Goal: Task Accomplishment & Management: Manage account settings

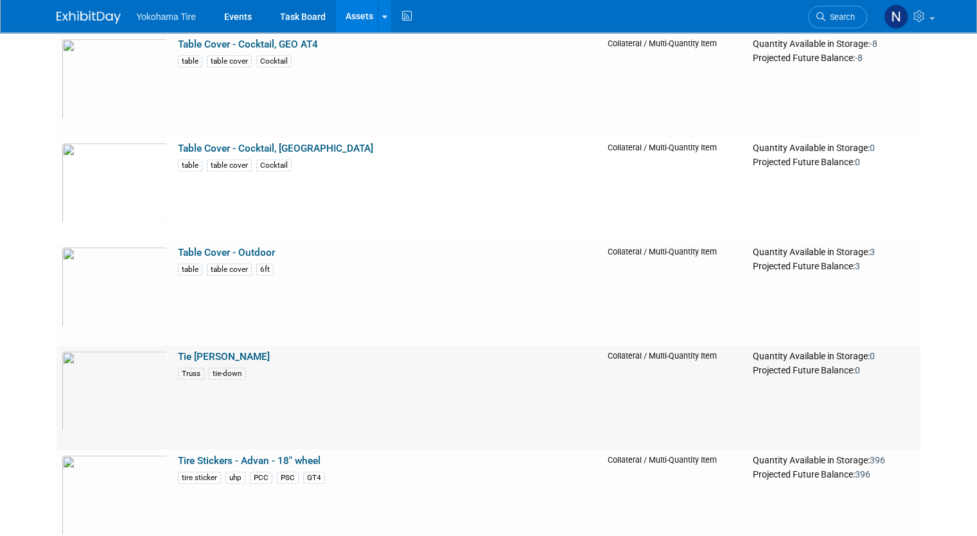
scroll to position [24969, 0]
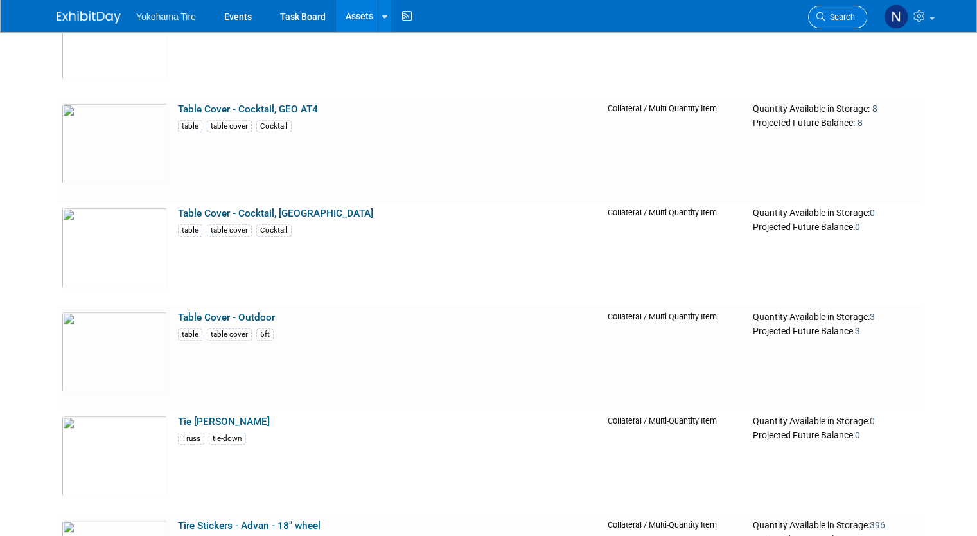
click at [829, 9] on link "Search" at bounding box center [837, 17] width 59 height 22
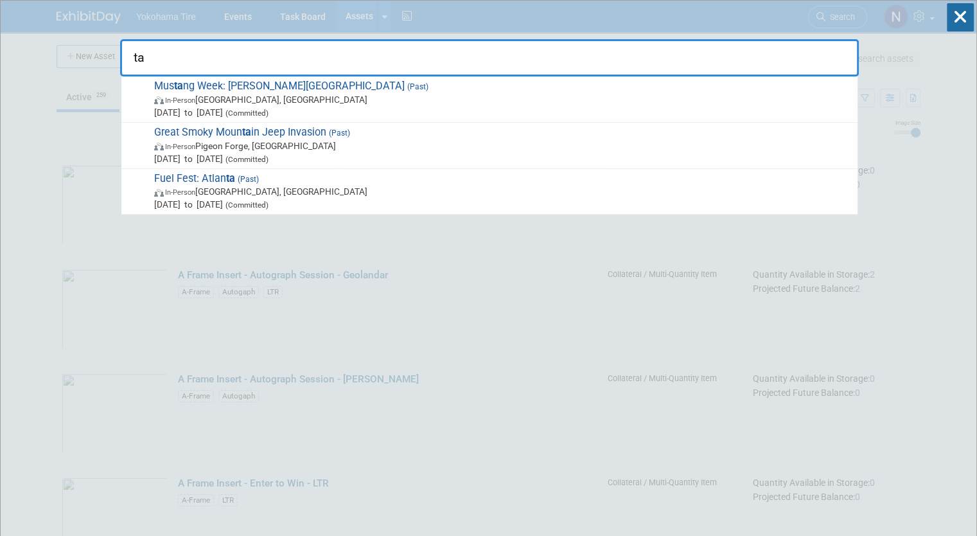
type input "t"
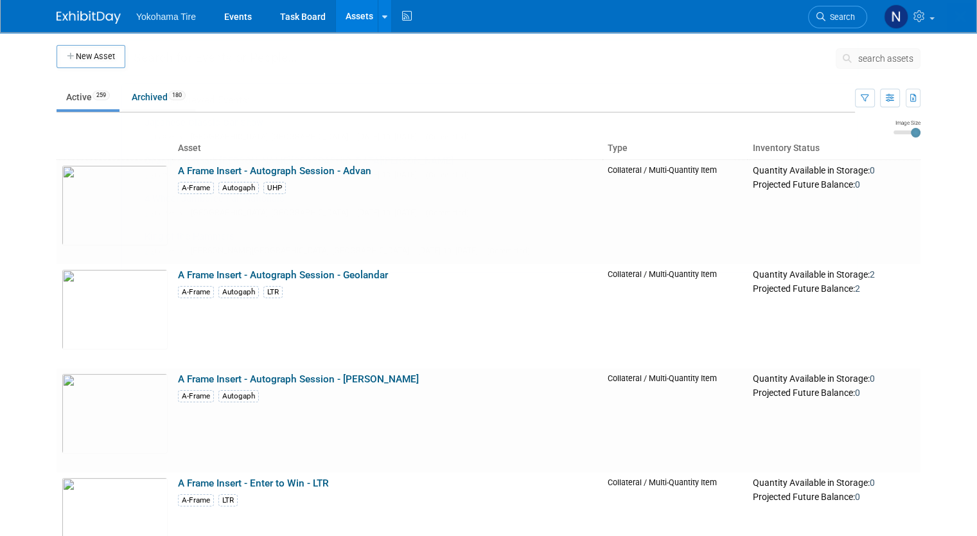
click at [921, 287] on td "Quantity Available in Storage: 2 Projected Future Balance: 2" at bounding box center [834, 316] width 173 height 104
click at [896, 55] on span "search assets" at bounding box center [886, 58] width 55 height 10
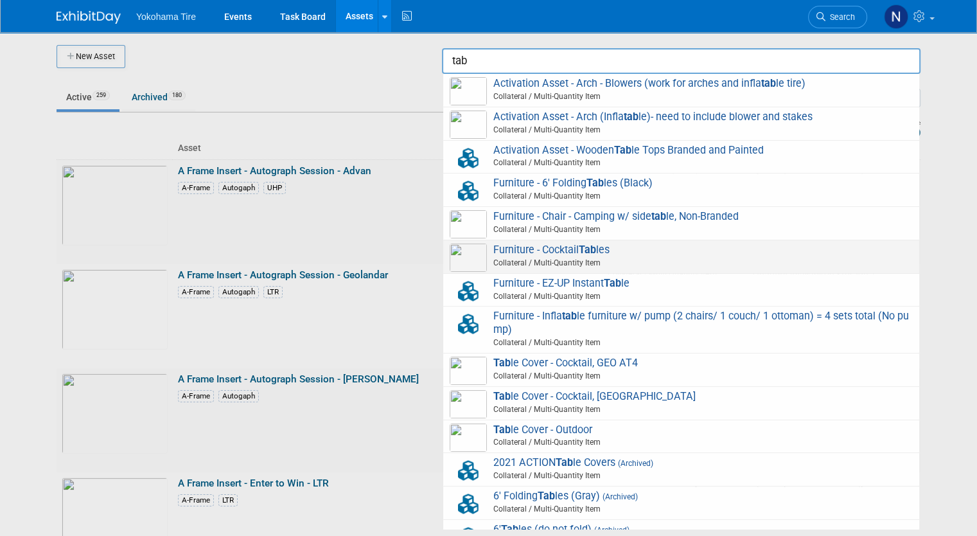
click at [510, 246] on span "Furniture - Cocktail Tab les Collateral / Multi-Quantity Item" at bounding box center [681, 257] width 463 height 26
type input "Furniture - Cocktail Tables"
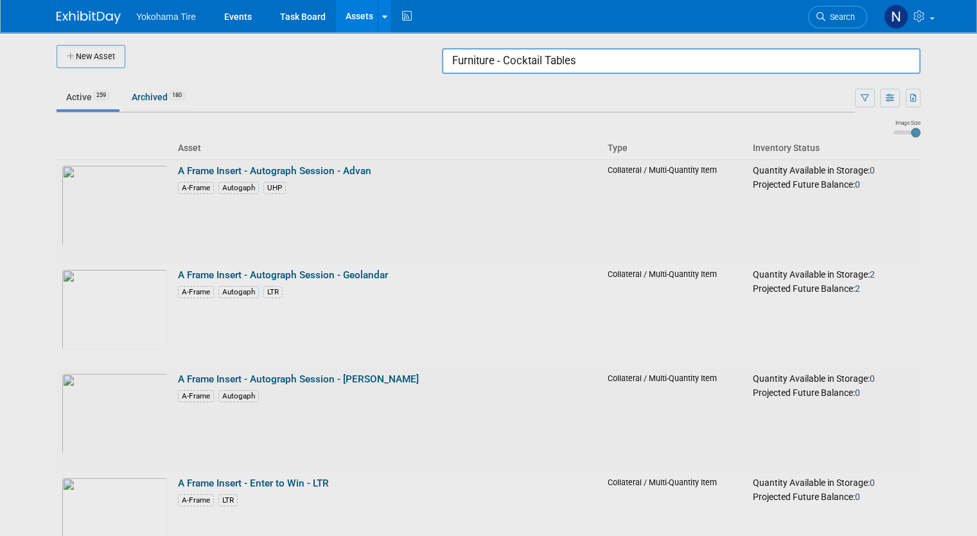
click at [489, 192] on div at bounding box center [489, 268] width 0 height 536
click at [608, 59] on input "Furniture - Cocktail Tables" at bounding box center [681, 61] width 479 height 26
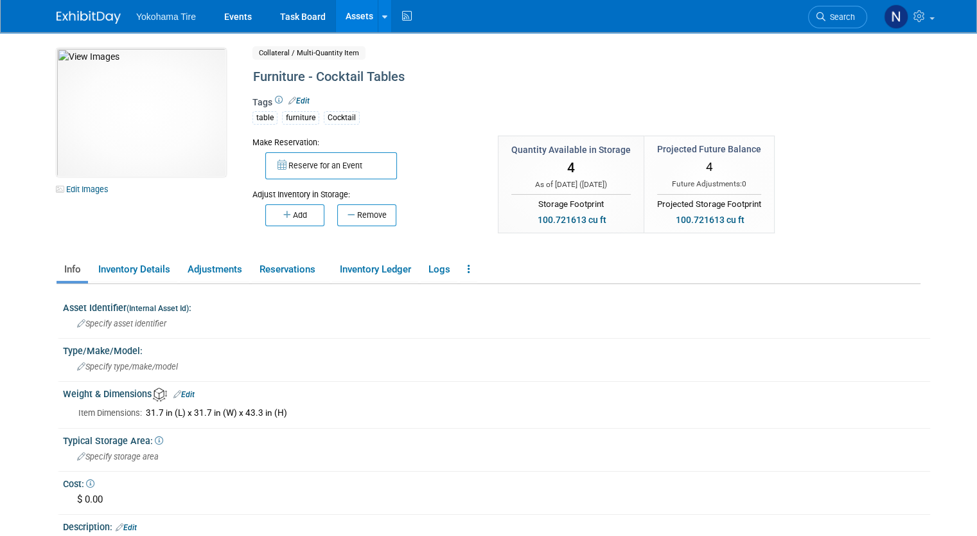
click at [324, 120] on div "Cocktail" at bounding box center [342, 117] width 36 height 13
click at [328, 119] on div "Cocktail" at bounding box center [342, 117] width 36 height 13
click at [330, 116] on div "Cocktail" at bounding box center [342, 117] width 36 height 13
click at [291, 98] on link "Edit" at bounding box center [299, 100] width 21 height 9
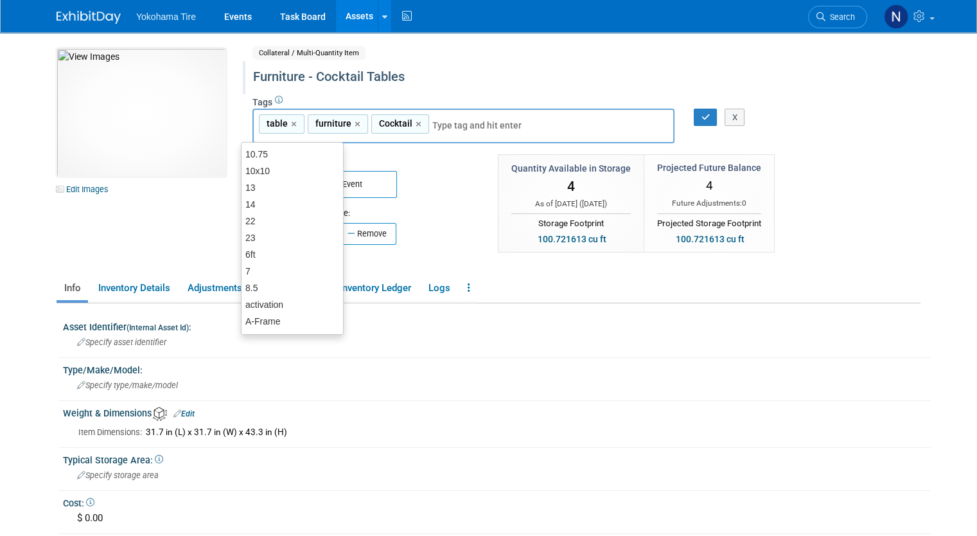
click at [427, 69] on div "Furniture - Cocktail Tables" at bounding box center [536, 77] width 574 height 23
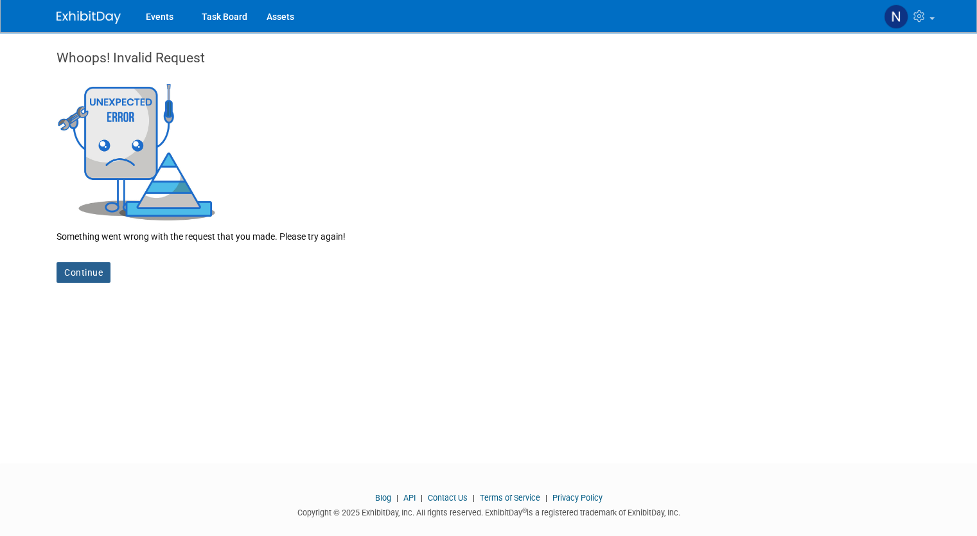
click at [67, 262] on link "Continue" at bounding box center [84, 272] width 54 height 21
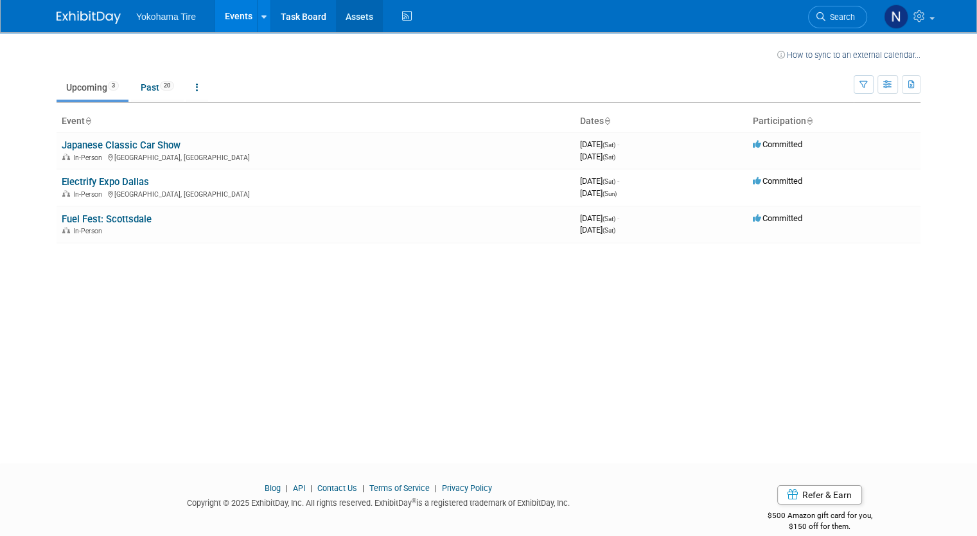
click at [350, 10] on link "Assets" at bounding box center [359, 16] width 47 height 32
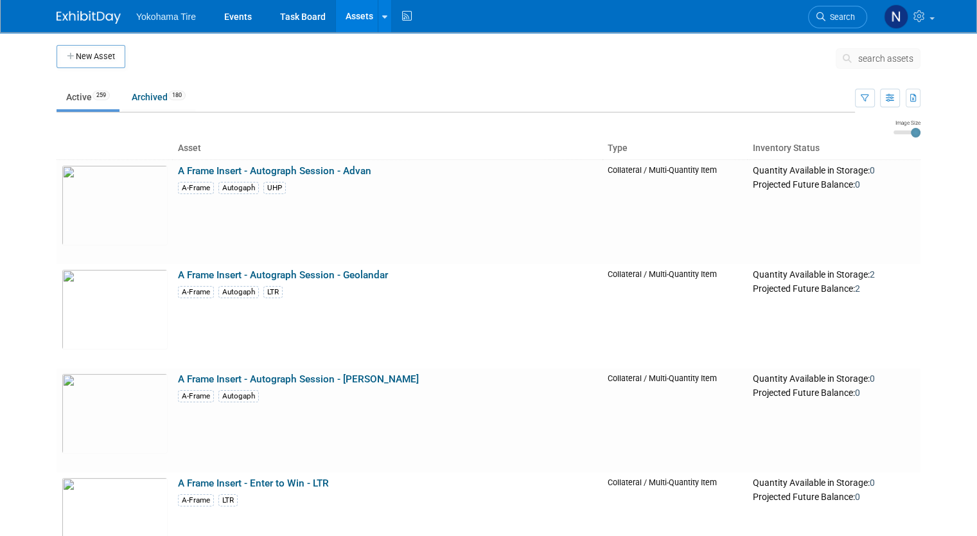
click at [891, 56] on span "search assets" at bounding box center [886, 58] width 55 height 10
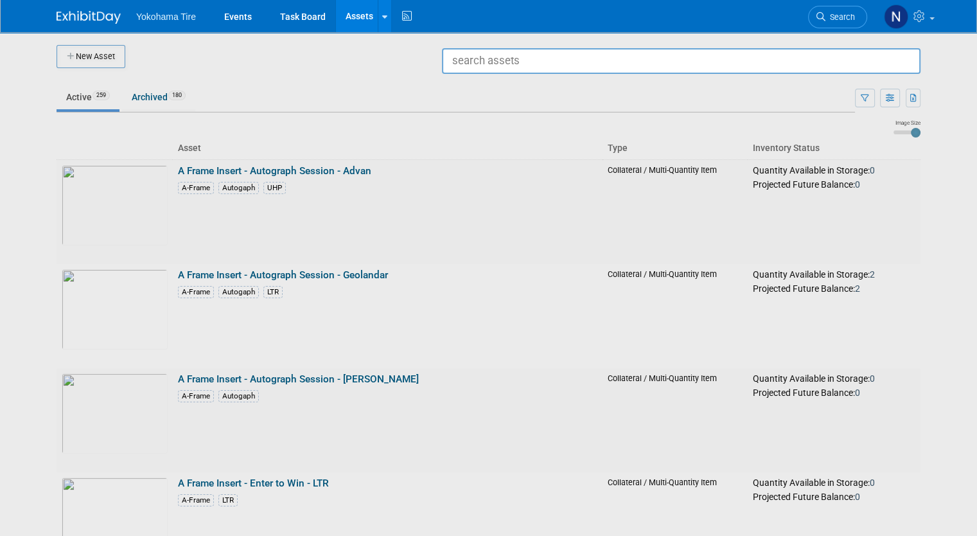
click at [891, 56] on input "text" at bounding box center [681, 61] width 479 height 26
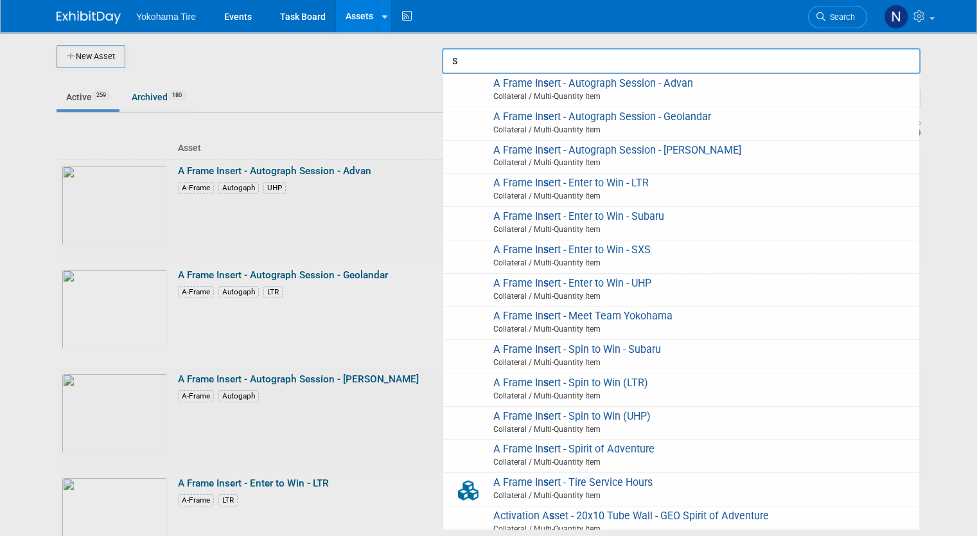
click at [891, 56] on input "s" at bounding box center [681, 61] width 479 height 26
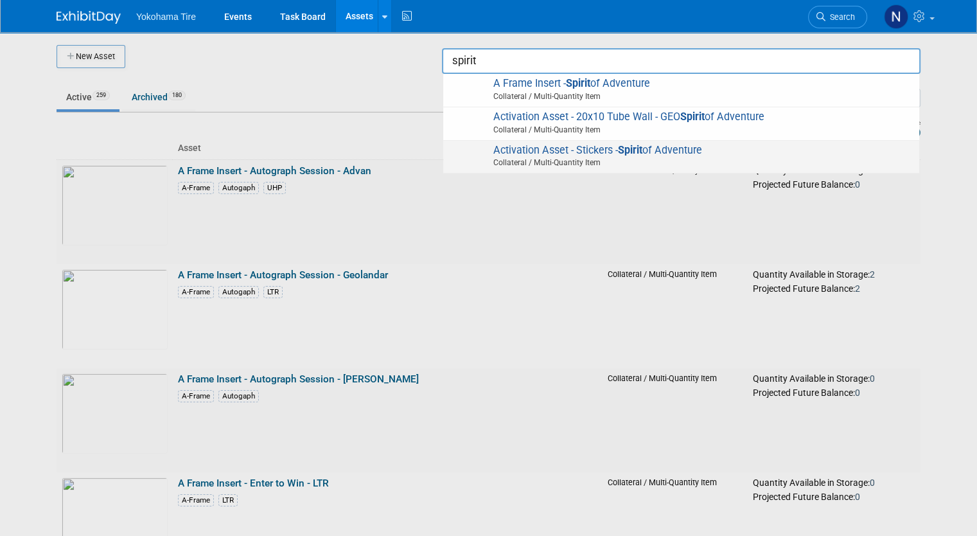
click at [642, 152] on strong "Spirit" at bounding box center [630, 150] width 24 height 12
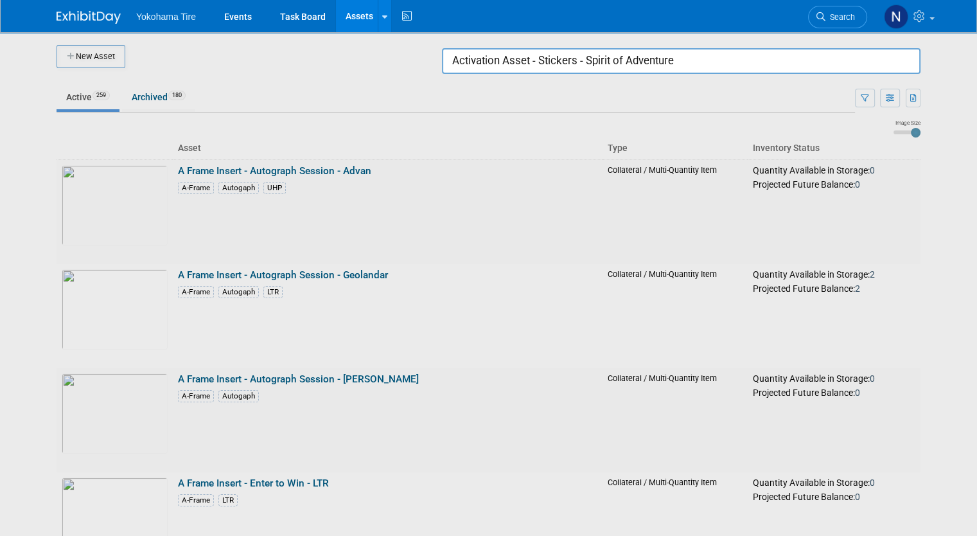
click at [738, 62] on input "Activation Asset - Stickers - Spirit of Adventure" at bounding box center [681, 61] width 479 height 26
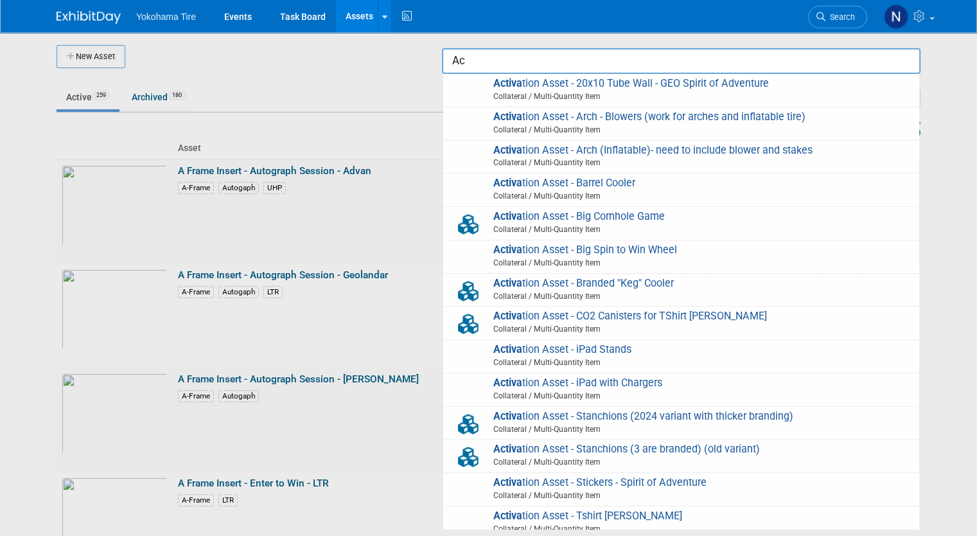
type input "A"
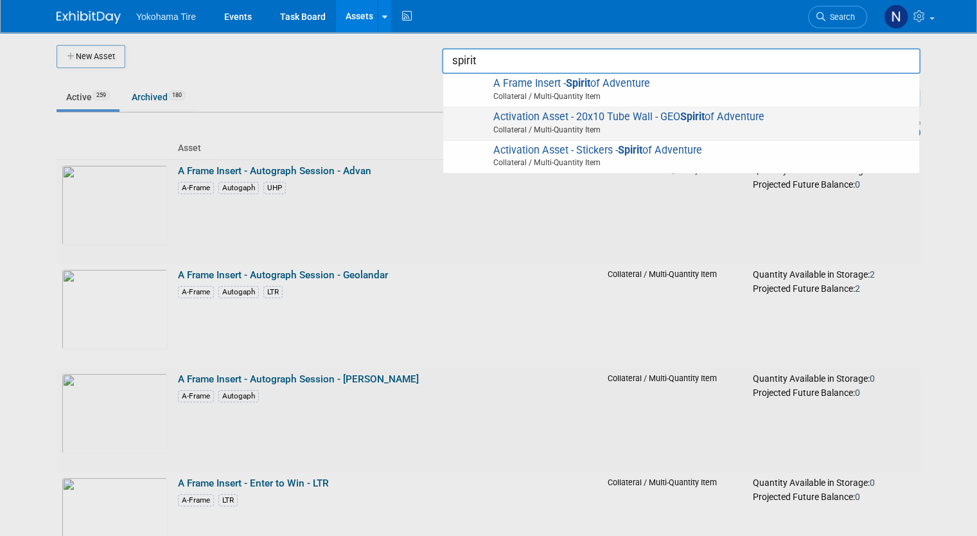
click at [693, 116] on strong "Spirit" at bounding box center [693, 117] width 24 height 12
type input "Activation Asset - 20x10 Tube Wall - GEO Spirit of Adventure"
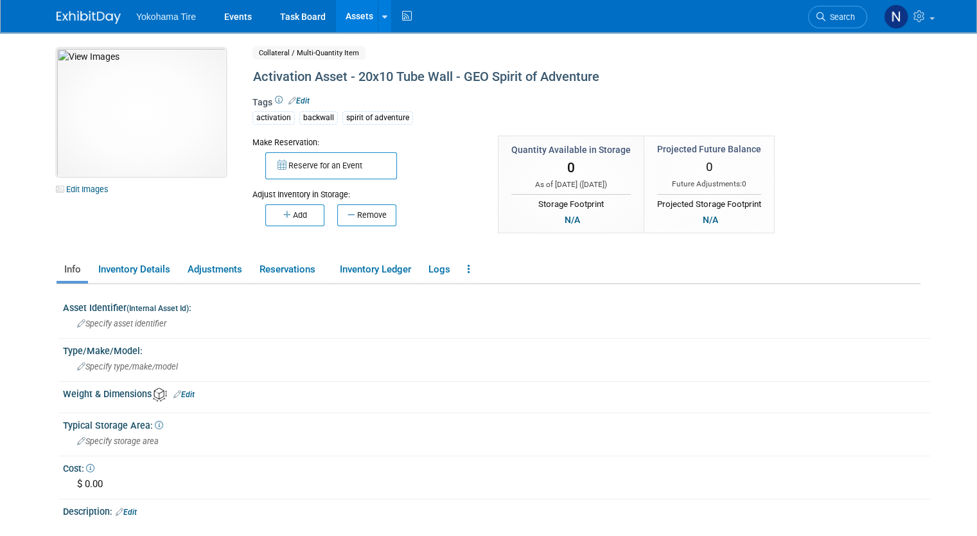
click at [160, 88] on img at bounding box center [142, 112] width 170 height 129
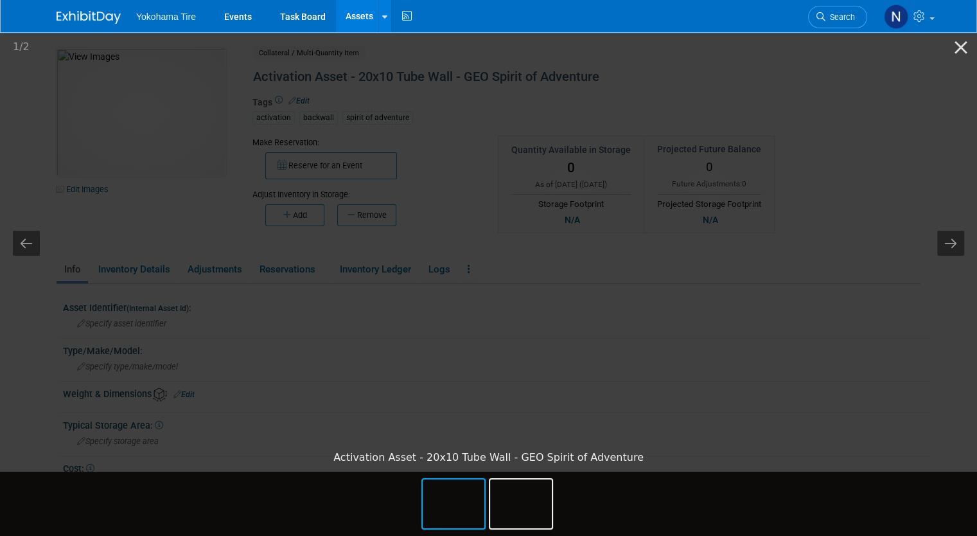
scroll to position [35, 0]
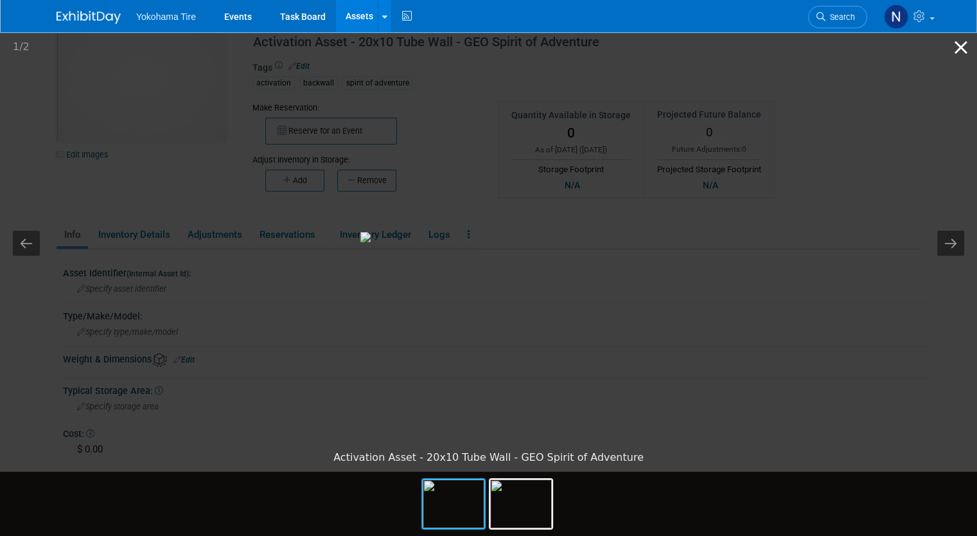
click at [963, 54] on button "Close gallery" at bounding box center [961, 47] width 32 height 30
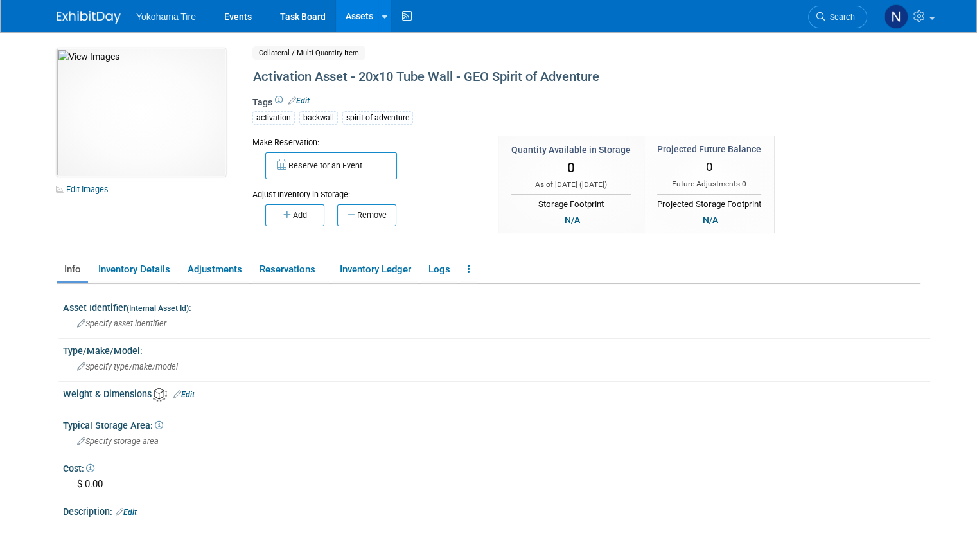
click at [343, 13] on link "Assets" at bounding box center [359, 16] width 47 height 32
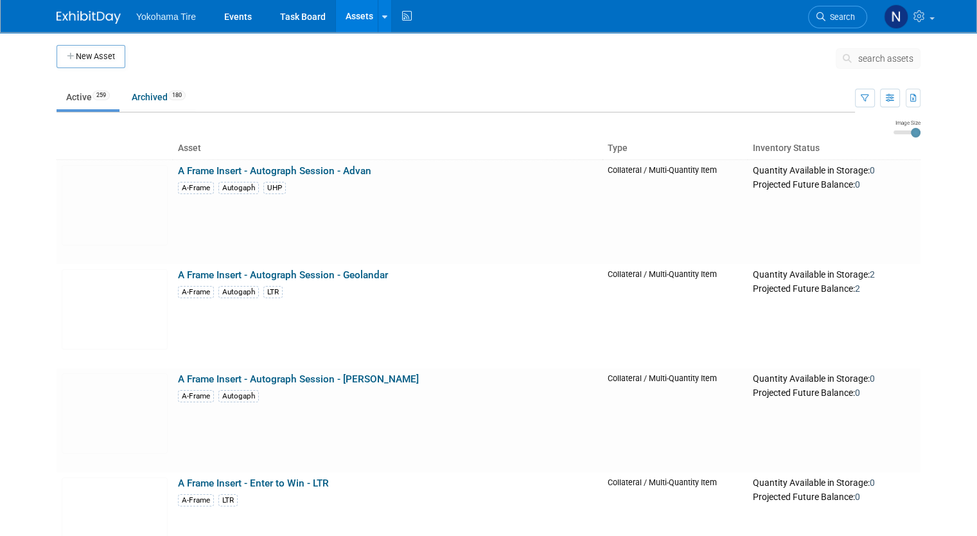
click at [883, 56] on span "search assets" at bounding box center [886, 58] width 55 height 10
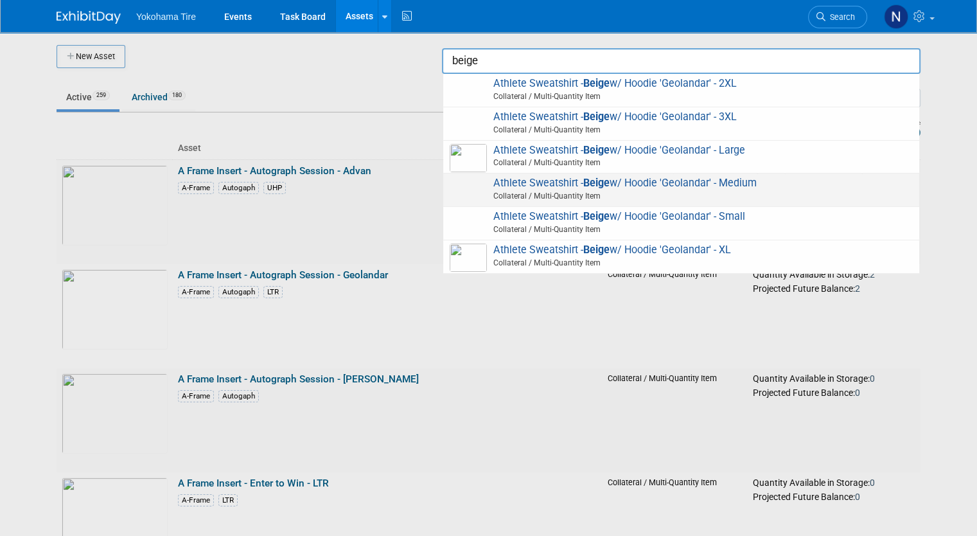
click at [711, 184] on span "Athlete Sweatshirt - Beige w/ Hoodie 'Geolandar' - Medium Collateral / Multi-Qu…" at bounding box center [681, 190] width 463 height 26
type input "Athlete Sweatshirt - Beige w/ Hoodie &#39;Geolandar&#39; - Medium"
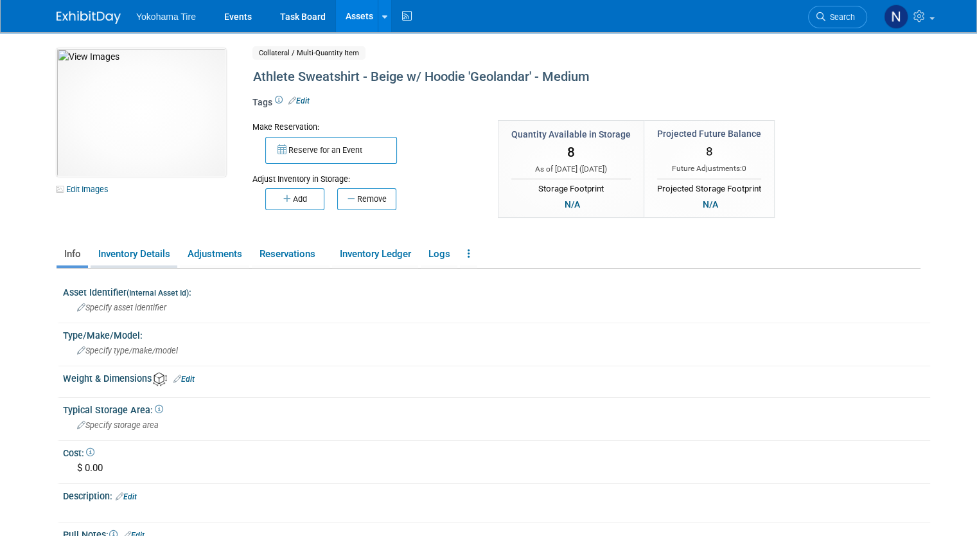
click at [113, 256] on link "Inventory Details" at bounding box center [134, 254] width 87 height 22
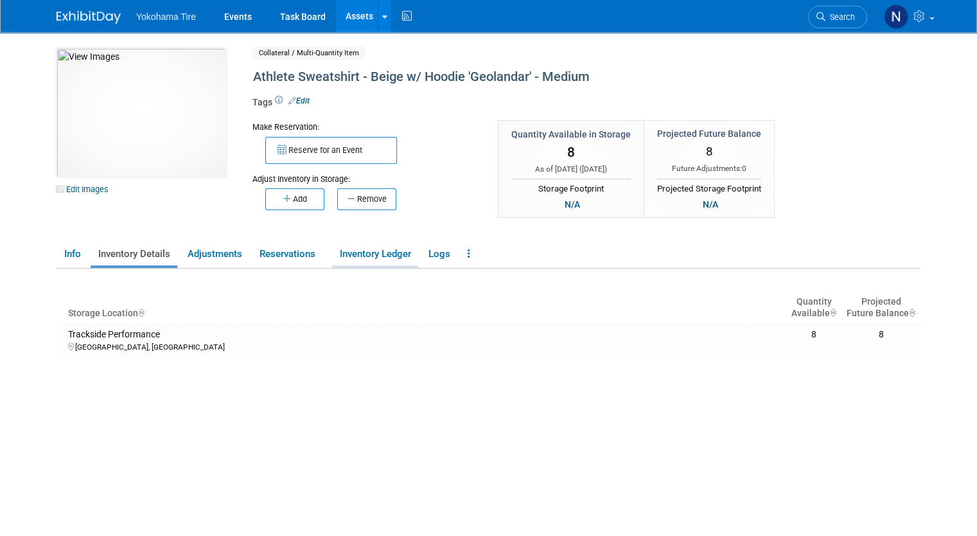
click at [396, 248] on link "Inventory Ledger" at bounding box center [375, 254] width 86 height 22
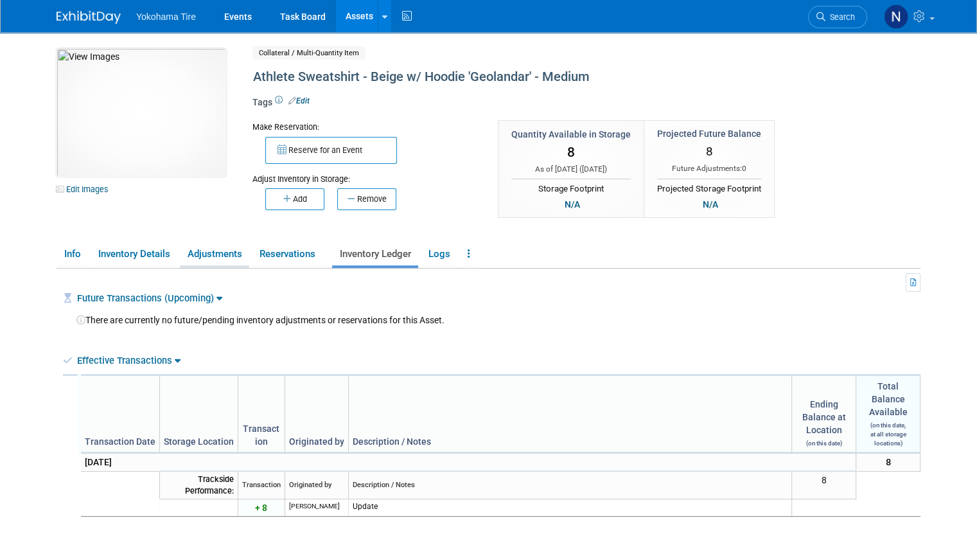
click at [199, 254] on link "Adjustments" at bounding box center [214, 254] width 69 height 22
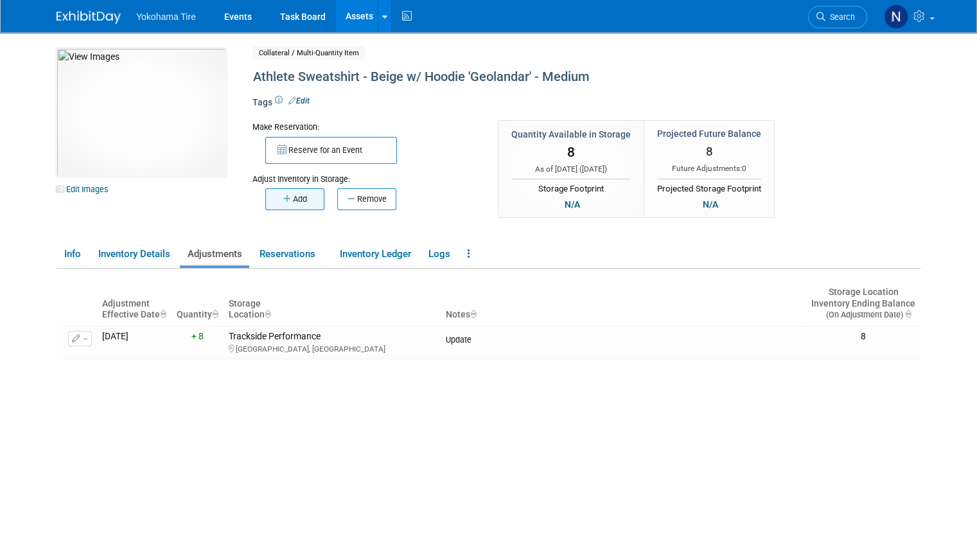
click at [301, 204] on button "Add" at bounding box center [294, 199] width 59 height 22
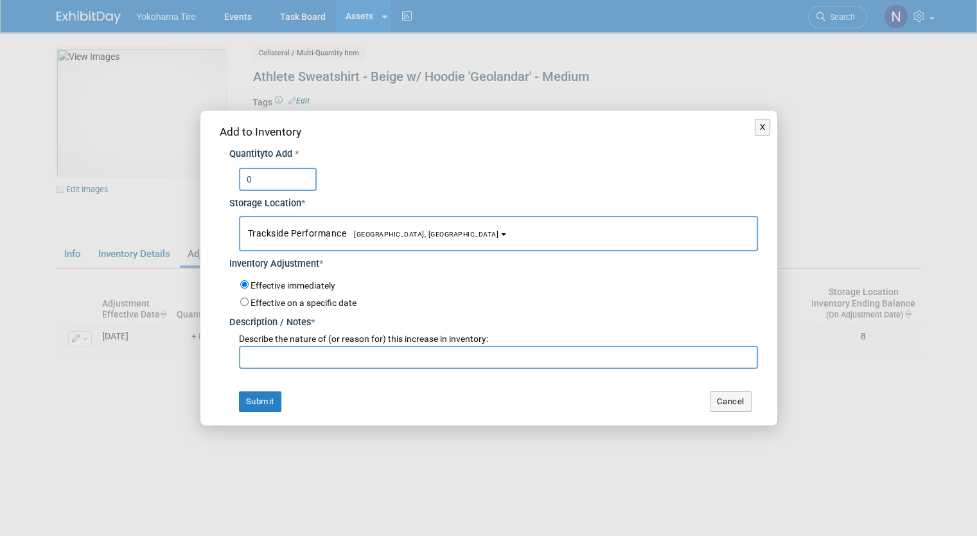
type input "0"
click at [297, 341] on span "Describe the nature of (or reason for) this increase in inventory:" at bounding box center [363, 339] width 249 height 10
click at [297, 346] on input "text" at bounding box center [498, 357] width 519 height 23
type input "S"
type input "Count - NM 10/6"
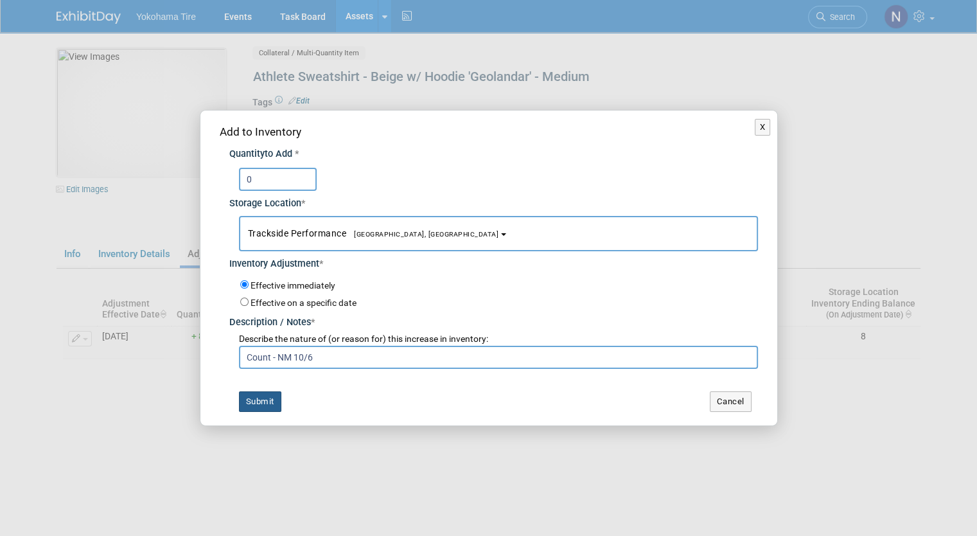
click at [245, 405] on button "Submit" at bounding box center [260, 401] width 42 height 21
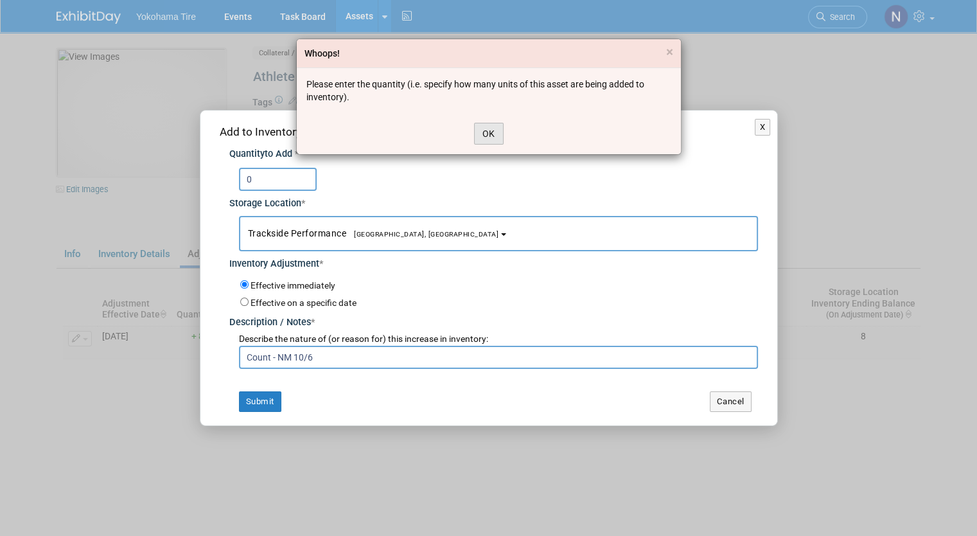
click at [494, 125] on button "OK" at bounding box center [489, 134] width 30 height 22
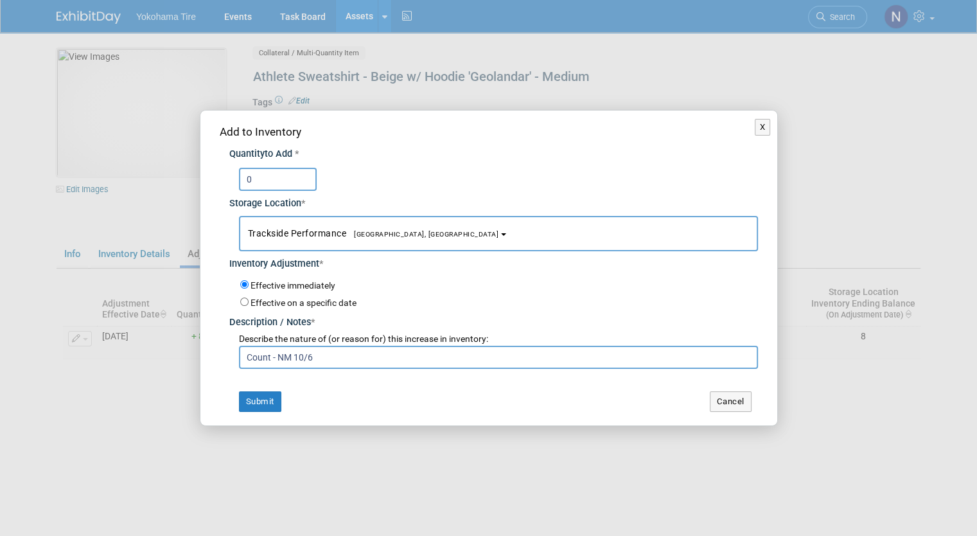
click at [290, 175] on input "0" at bounding box center [278, 179] width 78 height 23
type input "1"
click at [343, 306] on label "Effective on a specific date" at bounding box center [304, 303] width 106 height 10
click at [249, 306] on input "Effective on a specific date" at bounding box center [244, 302] width 8 height 8
radio input "true"
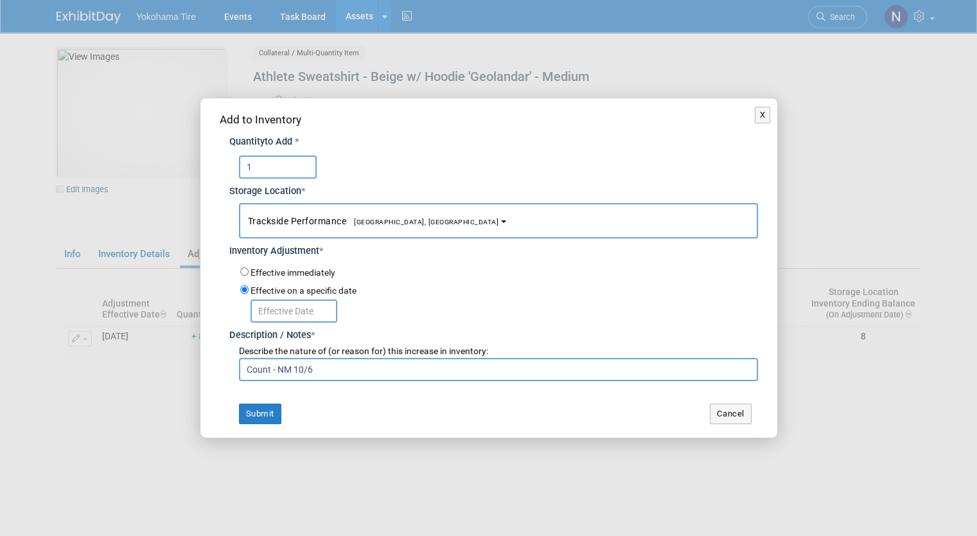
click at [258, 271] on label "Effective immediately" at bounding box center [293, 273] width 85 height 13
click at [249, 271] on input "Effective immediately" at bounding box center [244, 271] width 8 height 8
radio input "true"
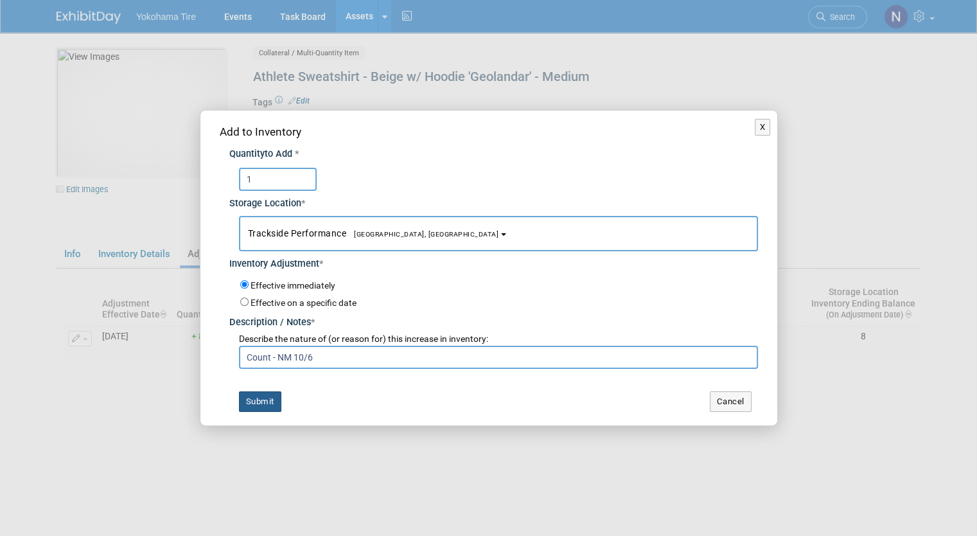
click at [265, 395] on button "Submit" at bounding box center [260, 401] width 42 height 21
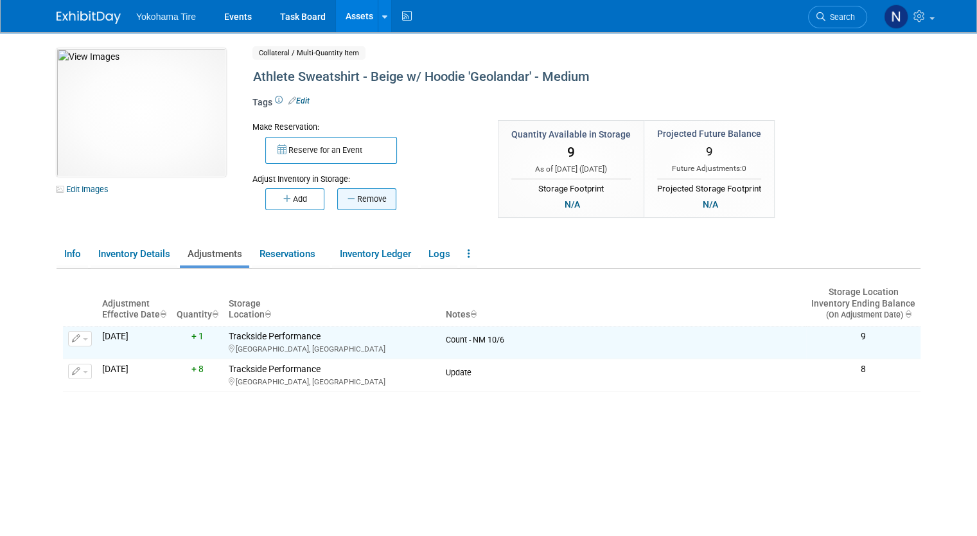
click at [357, 200] on button "Remove" at bounding box center [366, 199] width 59 height 22
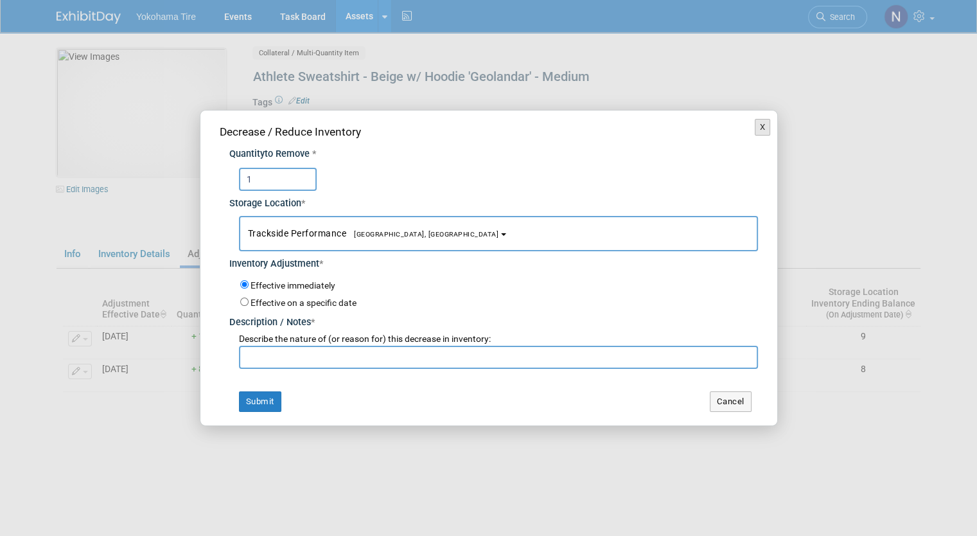
type input "1"
click at [767, 127] on button "X" at bounding box center [763, 127] width 16 height 17
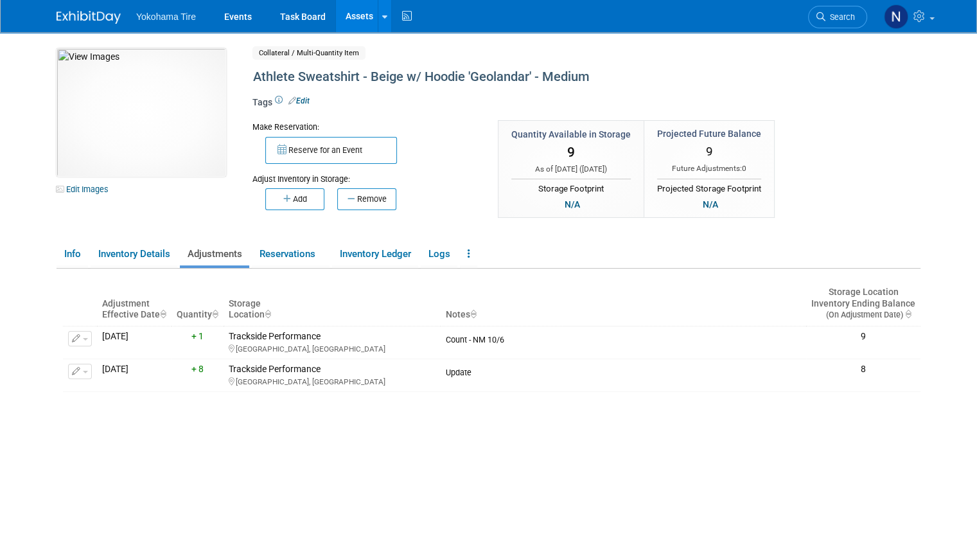
click at [563, 226] on div "Quantity Available in Storage 9 As of today ( Oct 6, 2025 ) N/A 9 0" at bounding box center [635, 176] width 275 height 112
click at [531, 313] on th "Notes" at bounding box center [624, 303] width 366 height 45
click at [72, 335] on icon "button" at bounding box center [76, 339] width 9 height 8
click at [102, 376] on span "Delete Adjustment" at bounding box center [132, 379] width 78 height 10
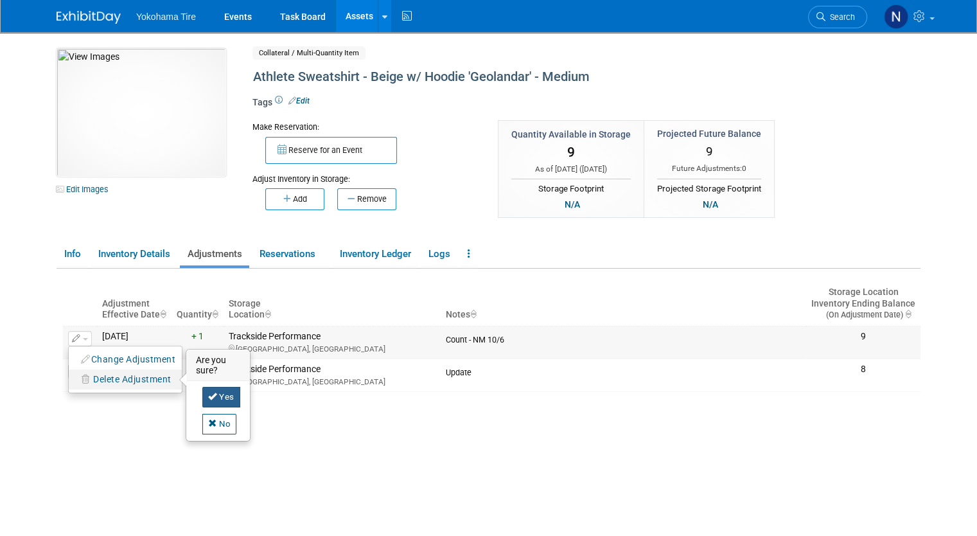
click at [211, 392] on link "Yes" at bounding box center [221, 397] width 38 height 21
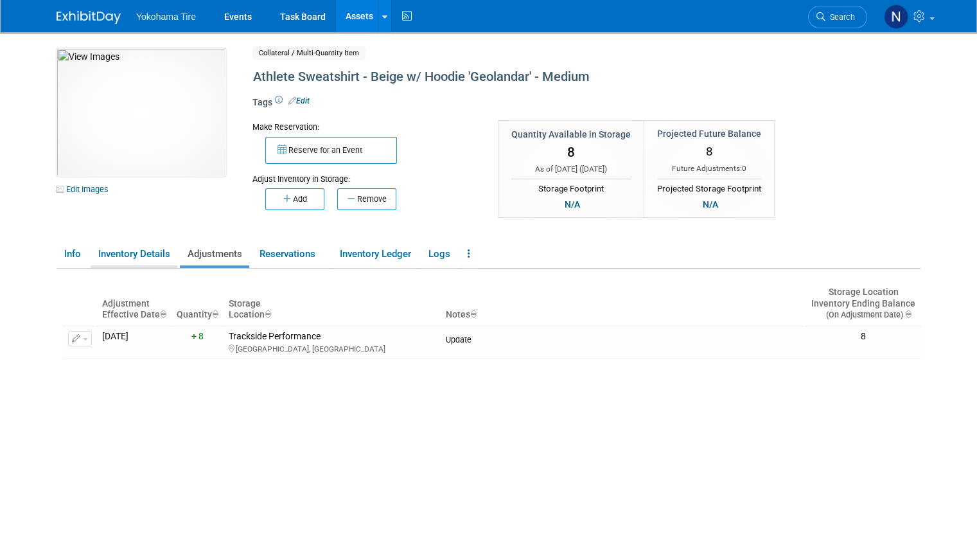
click at [110, 254] on link "Inventory Details" at bounding box center [134, 254] width 87 height 22
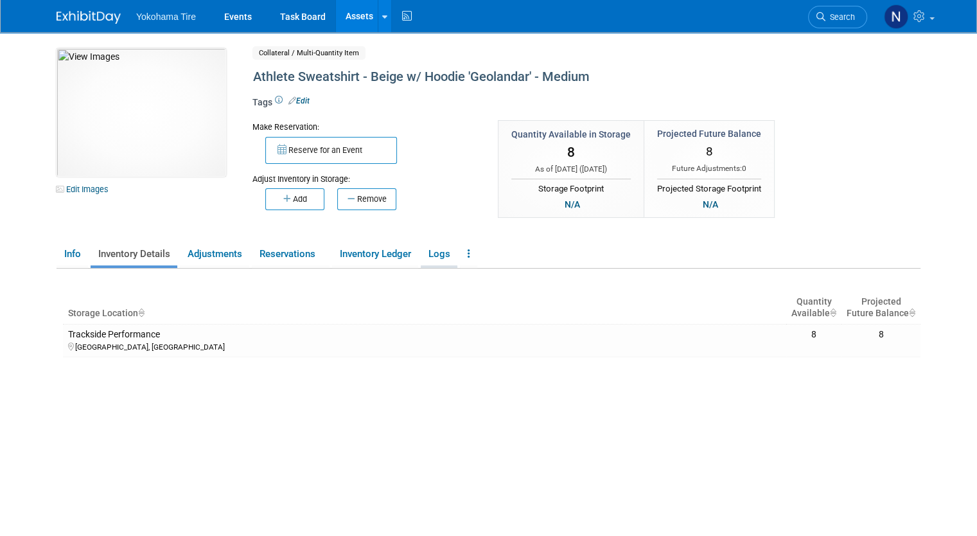
click at [422, 250] on link "Logs" at bounding box center [439, 254] width 37 height 22
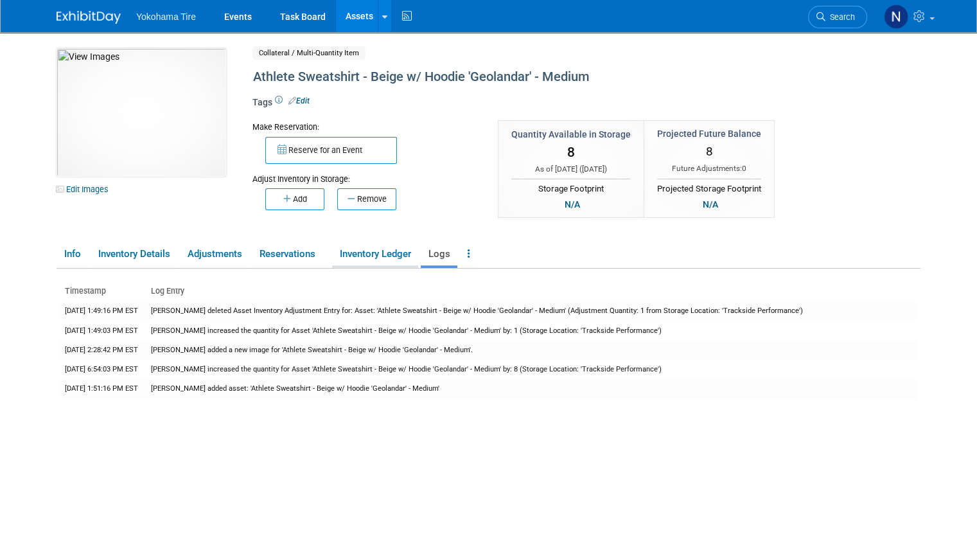
click at [360, 257] on link "Inventory Ledger" at bounding box center [375, 254] width 86 height 22
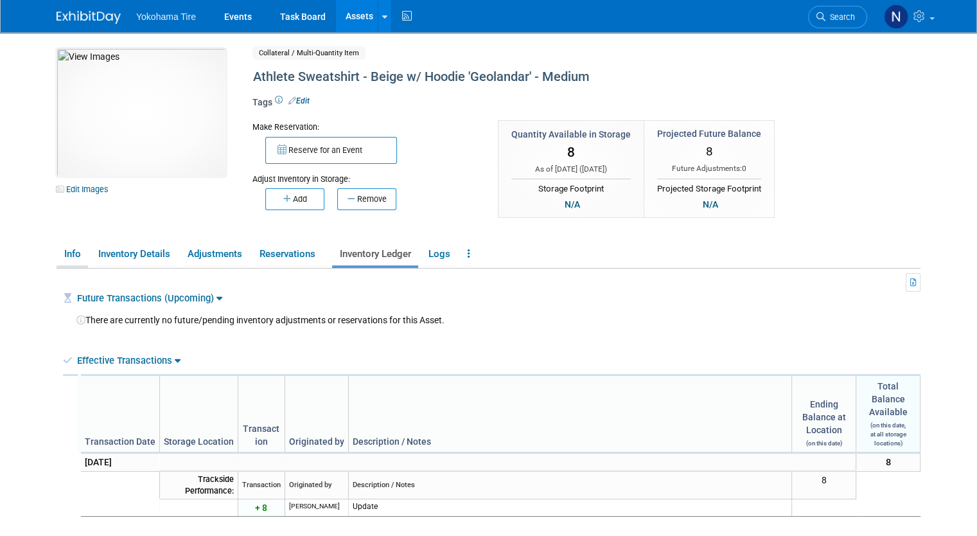
click at [60, 251] on link "Info" at bounding box center [72, 254] width 31 height 22
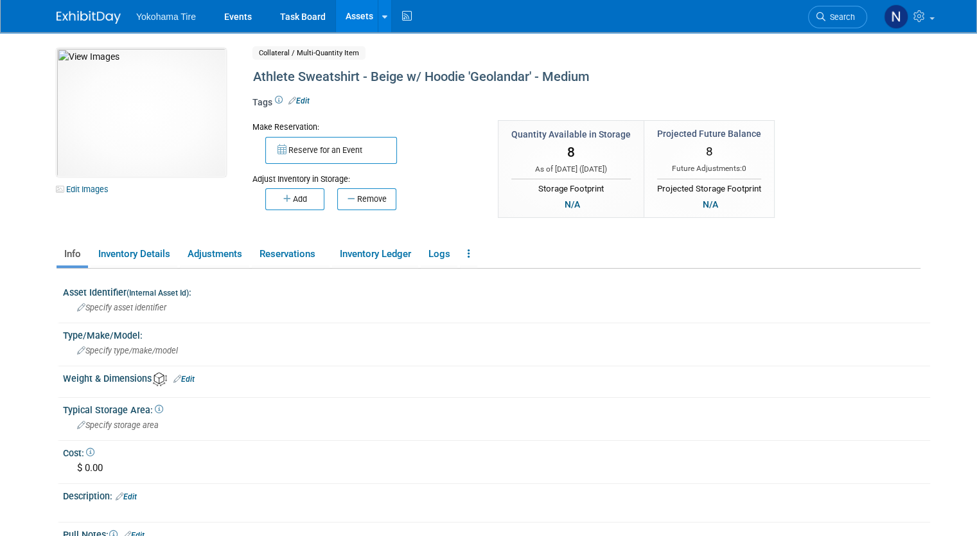
click at [341, 8] on link "Assets" at bounding box center [359, 16] width 47 height 32
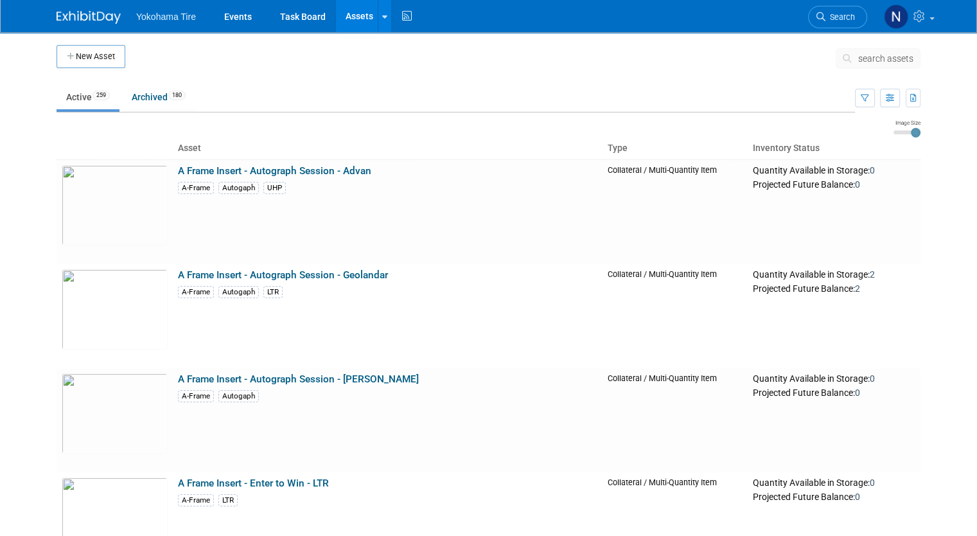
click at [895, 58] on span "search assets" at bounding box center [886, 58] width 55 height 10
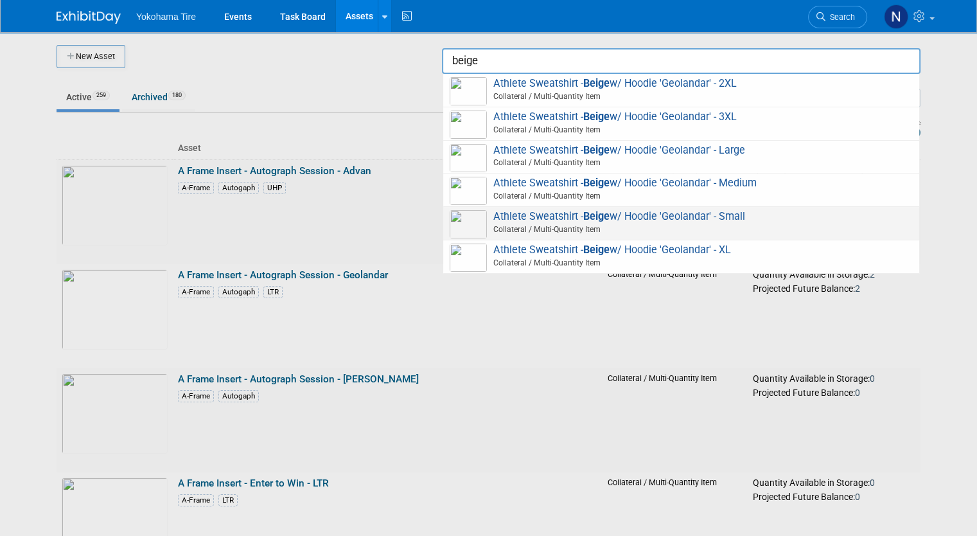
click at [738, 210] on span "Athlete Sweatshirt - Beige w/ Hoodie 'Geolandar' - Small Collateral / Multi-Qua…" at bounding box center [681, 223] width 463 height 26
type input "Athlete Sweatshirt - Beige w/ Hoodie &#39;Geolandar&#39; - Small"
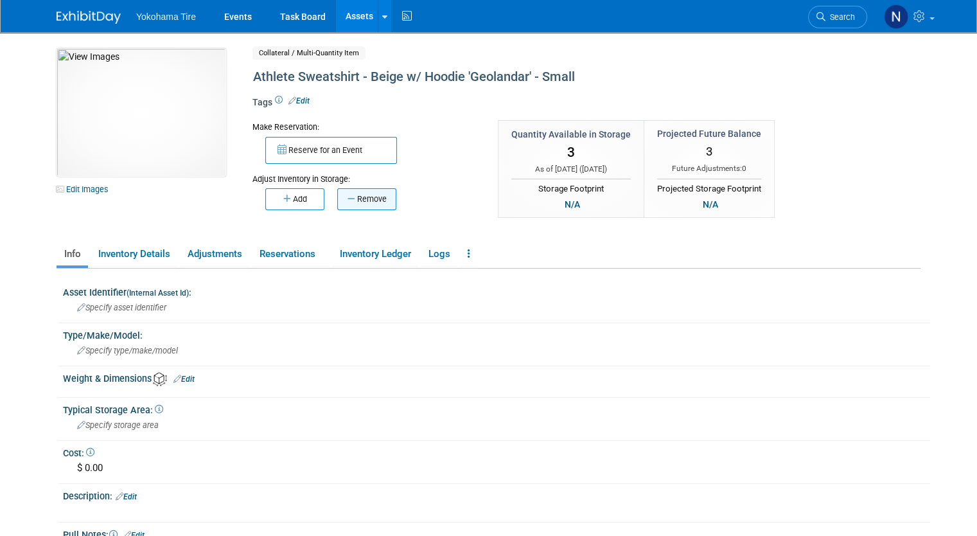
click at [353, 201] on button "Remove" at bounding box center [366, 199] width 59 height 22
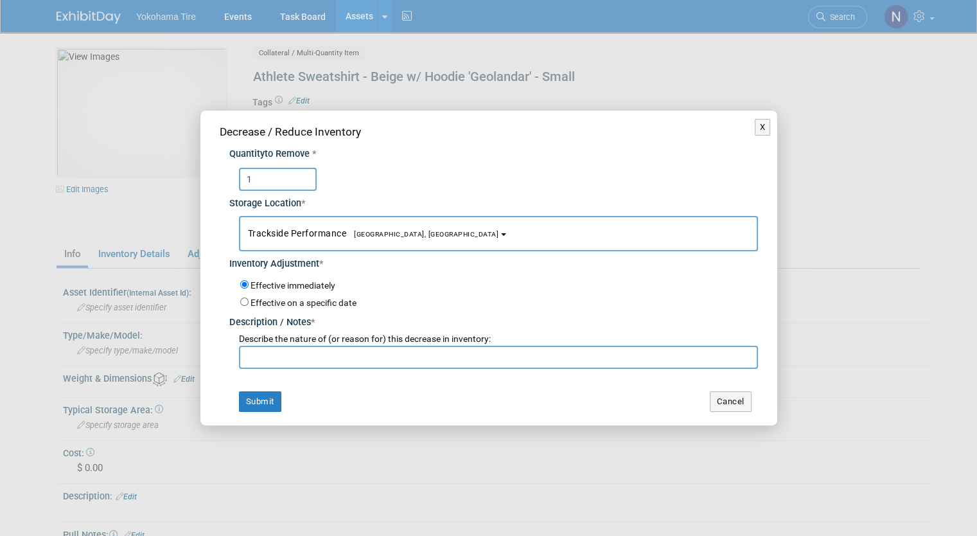
type input "1"
click at [312, 351] on input "text" at bounding box center [498, 357] width 519 height 23
paste input "C"
drag, startPoint x: 312, startPoint y: 351, endPoint x: 236, endPoint y: 355, distance: 75.9
click at [236, 355] on div "Describe the nature of (or reason for) this decrease in inventory: Count - NM 1…" at bounding box center [493, 349] width 529 height 39
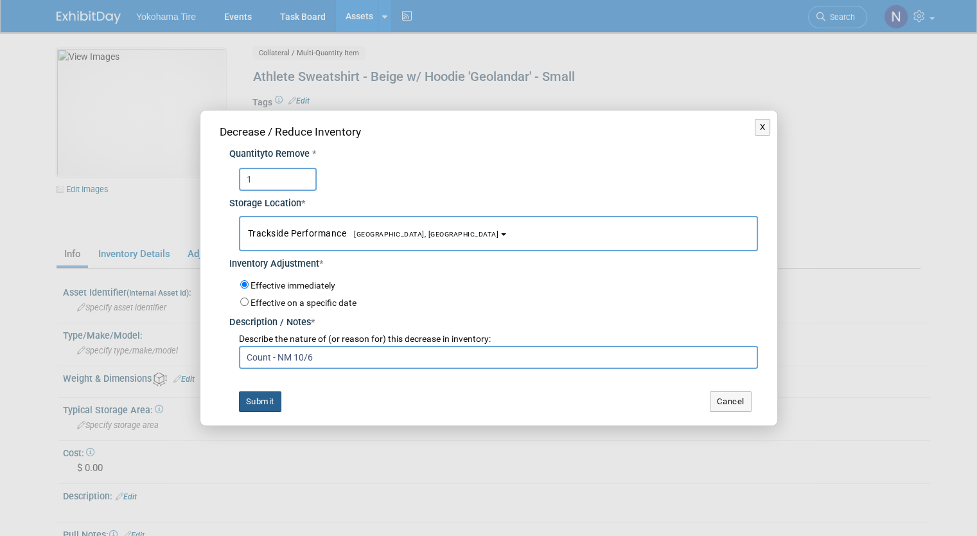
type input "Count - NM 10/6"
click at [263, 403] on button "Submit" at bounding box center [260, 401] width 42 height 21
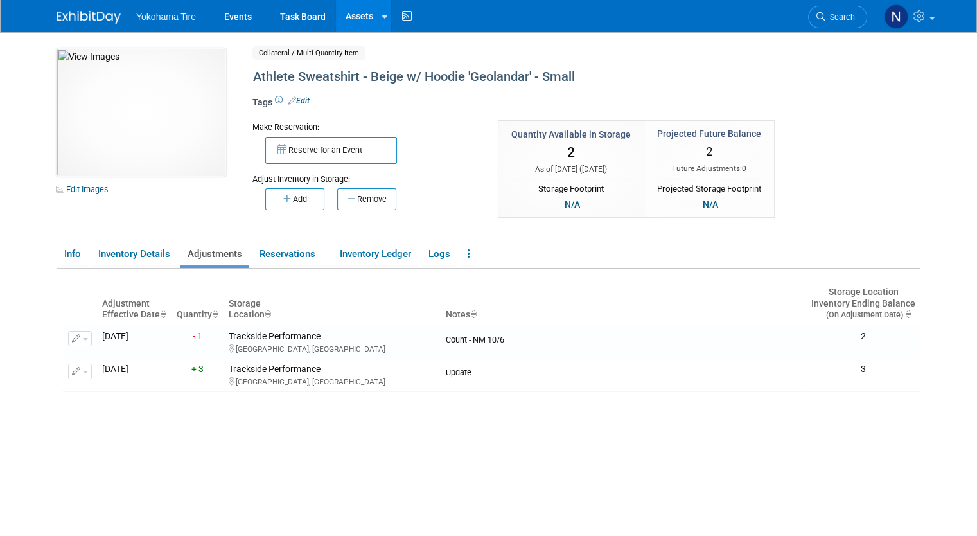
click at [337, 16] on link "Assets" at bounding box center [359, 16] width 47 height 32
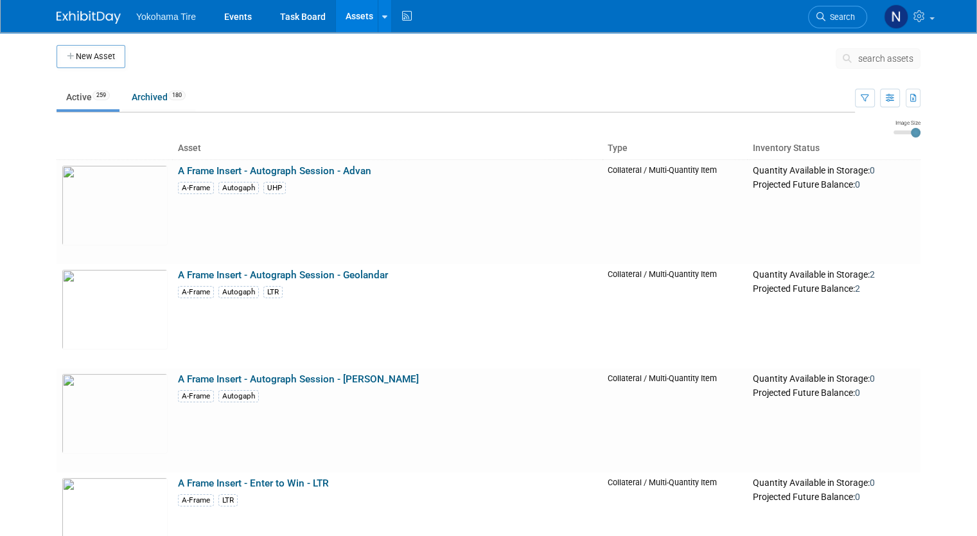
click at [902, 58] on span "search assets" at bounding box center [886, 58] width 55 height 10
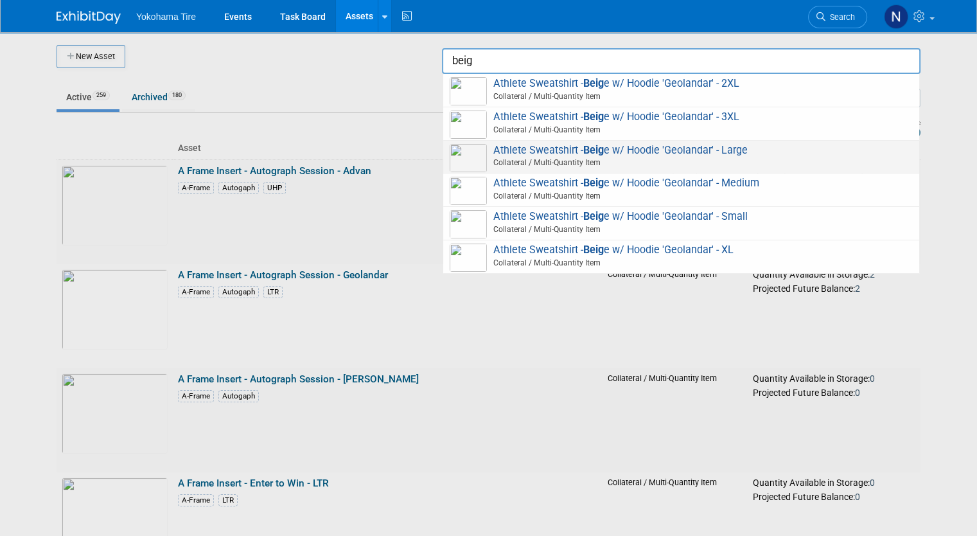
click at [744, 161] on span "Collateral / Multi-Quantity Item" at bounding box center [683, 163] width 459 height 12
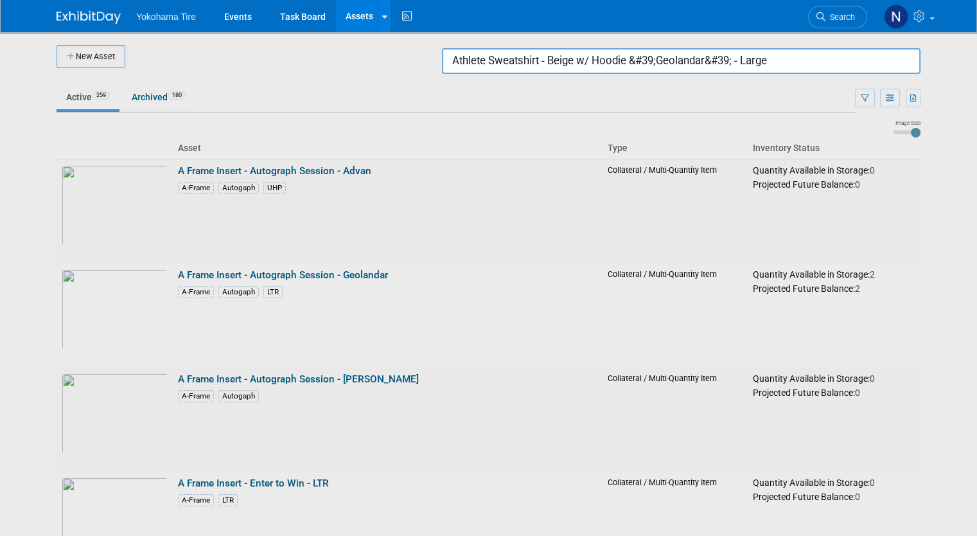
click at [823, 66] on input "Athlete Sweatshirt - Beige w/ Hoodie &#39;Geolandar&#39; - Large" at bounding box center [681, 61] width 479 height 26
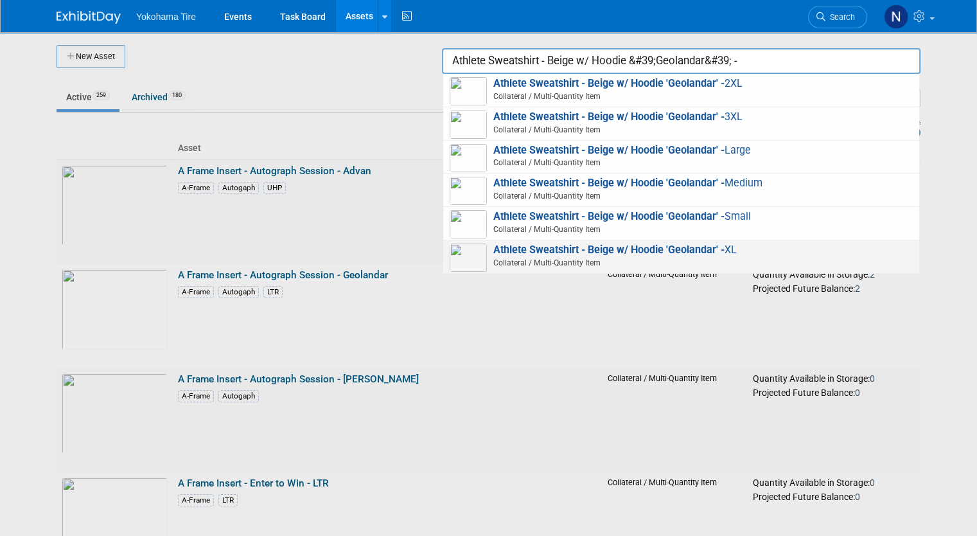
click at [766, 244] on span "Athlete Sweatshirt - Beige w/ Hoodie 'Geolandar' - XL Collateral / Multi-Quanti…" at bounding box center [681, 257] width 463 height 26
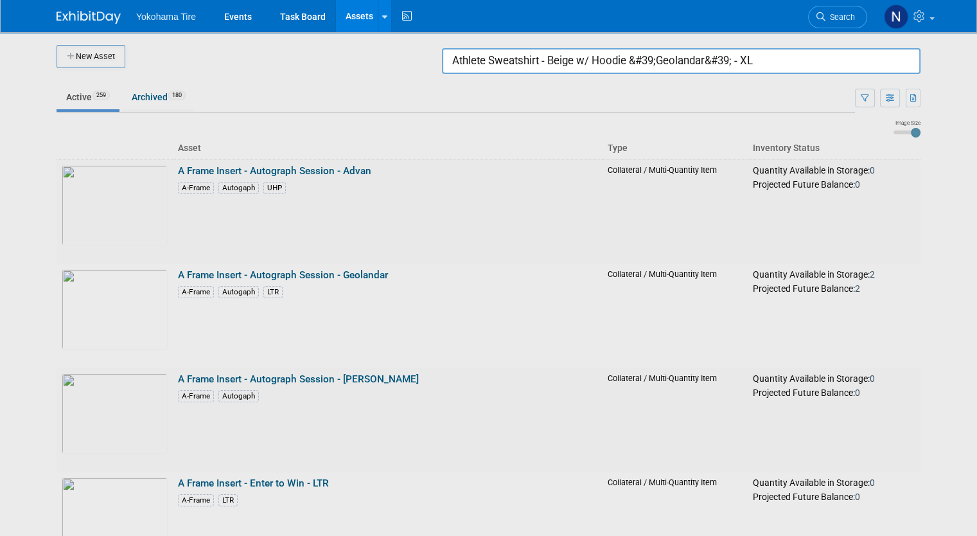
click at [781, 60] on input "Athlete Sweatshirt - Beige w/ Hoodie &#39;Geolandar&#39; - XL" at bounding box center [681, 61] width 479 height 26
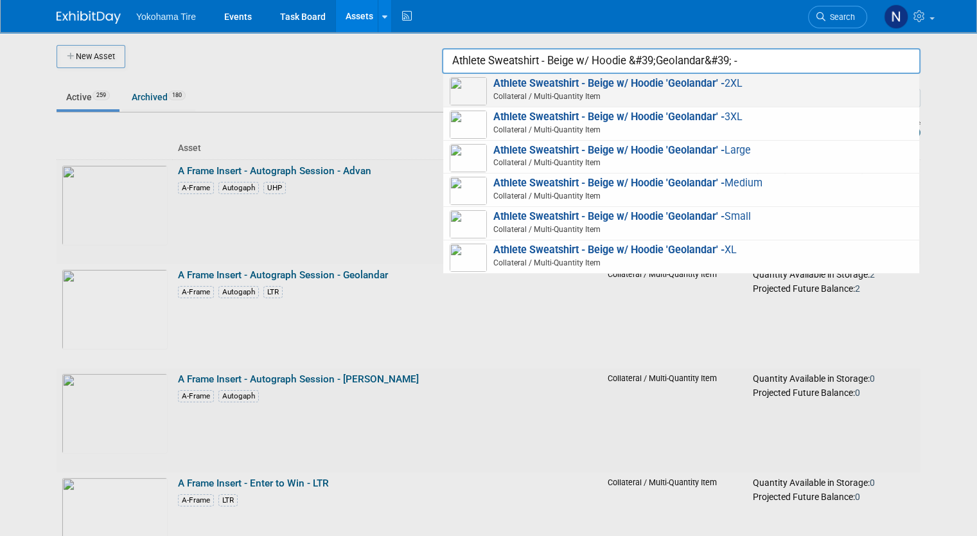
click at [748, 85] on span "Athlete Sweatshirt - Beige w/ Hoodie 'Geolandar' - 2XL Collateral / Multi-Quant…" at bounding box center [681, 90] width 463 height 26
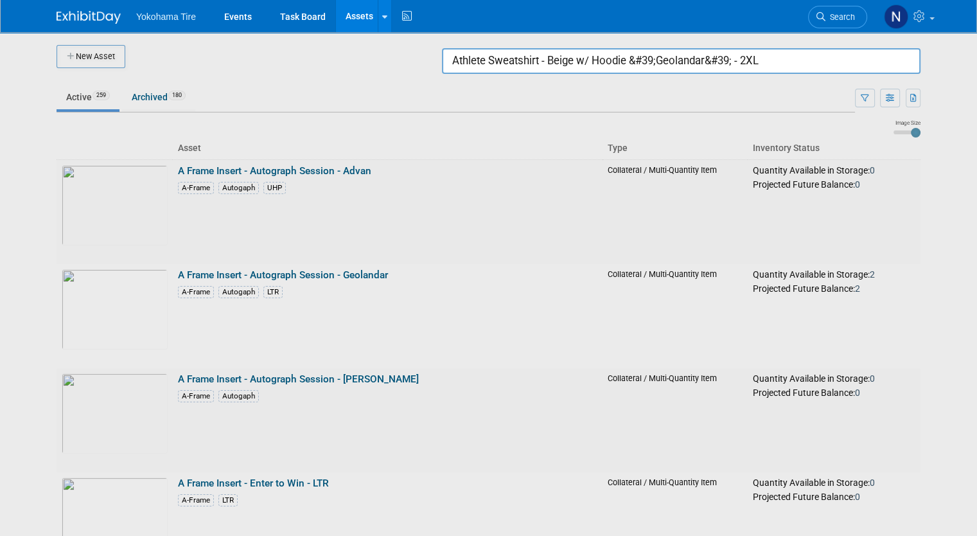
click at [797, 55] on input "Athlete Sweatshirt - Beige w/ Hoodie &#39;Geolandar&#39; - 2XL" at bounding box center [681, 61] width 479 height 26
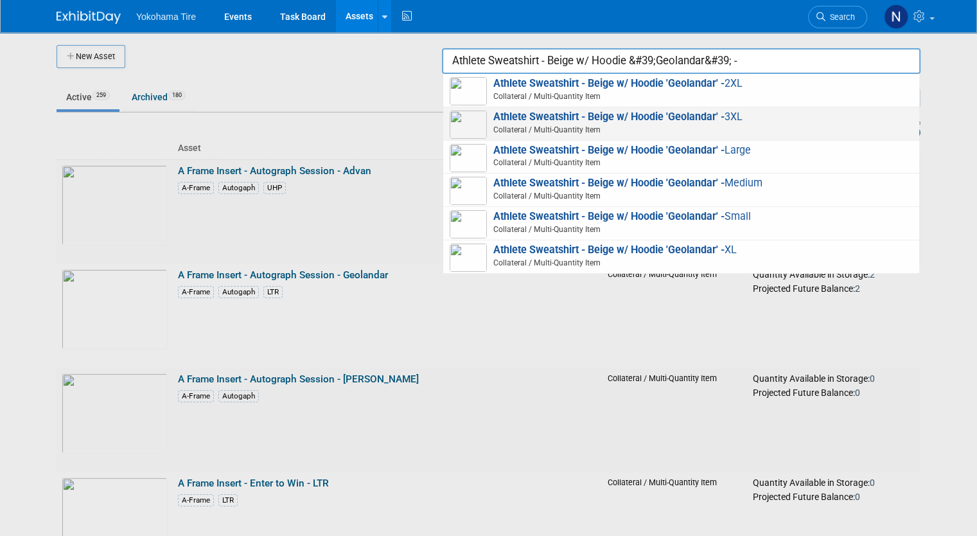
click at [787, 114] on span "Athlete Sweatshirt - Beige w/ Hoodie 'Geolandar' - 3XL Collateral / Multi-Quant…" at bounding box center [681, 124] width 463 height 26
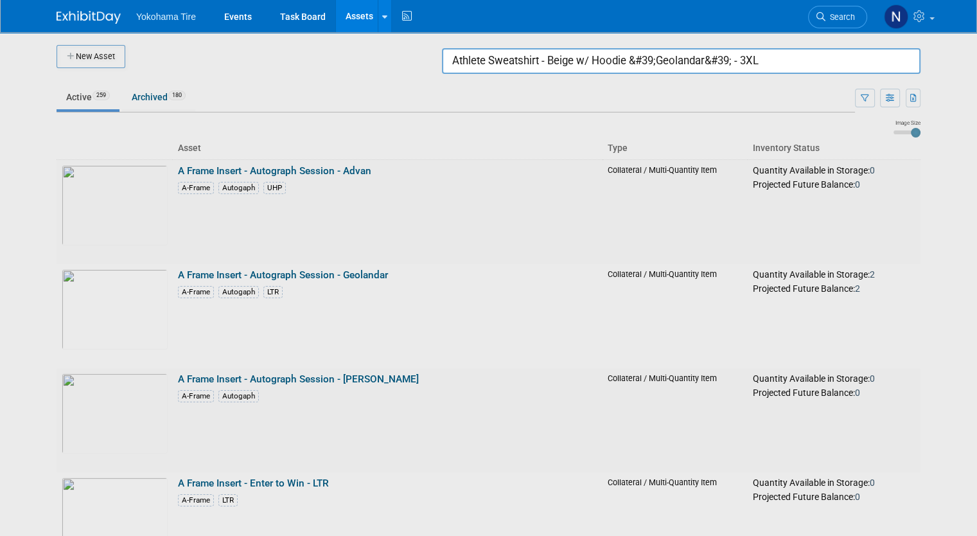
drag, startPoint x: 795, startPoint y: 53, endPoint x: 448, endPoint y: 63, distance: 347.1
click at [448, 63] on body "Yokohama Tire Events Task Board Assets New Asset Search Assets Bulk Upload Asse…" at bounding box center [488, 268] width 977 height 536
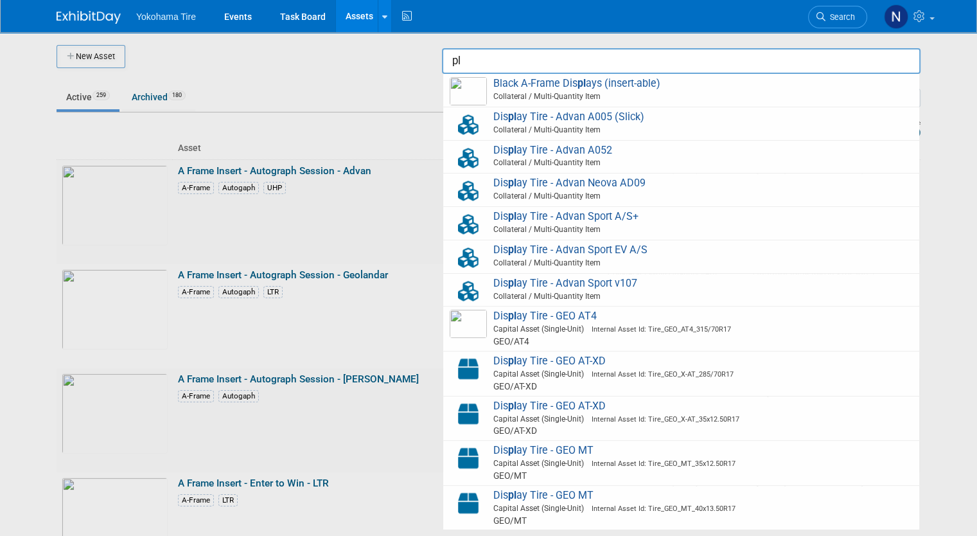
type input "p"
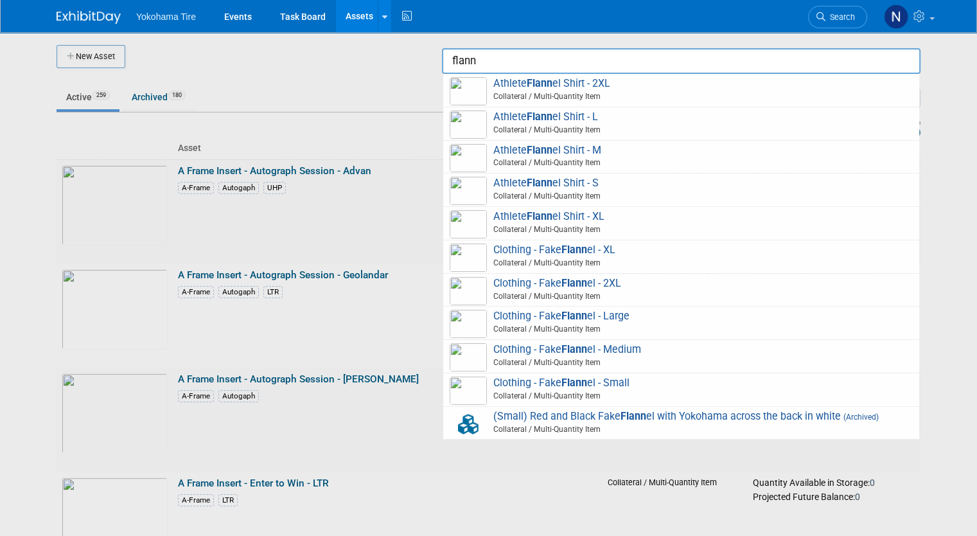
type input "flann"
click at [489, 62] on div at bounding box center [489, 268] width 0 height 536
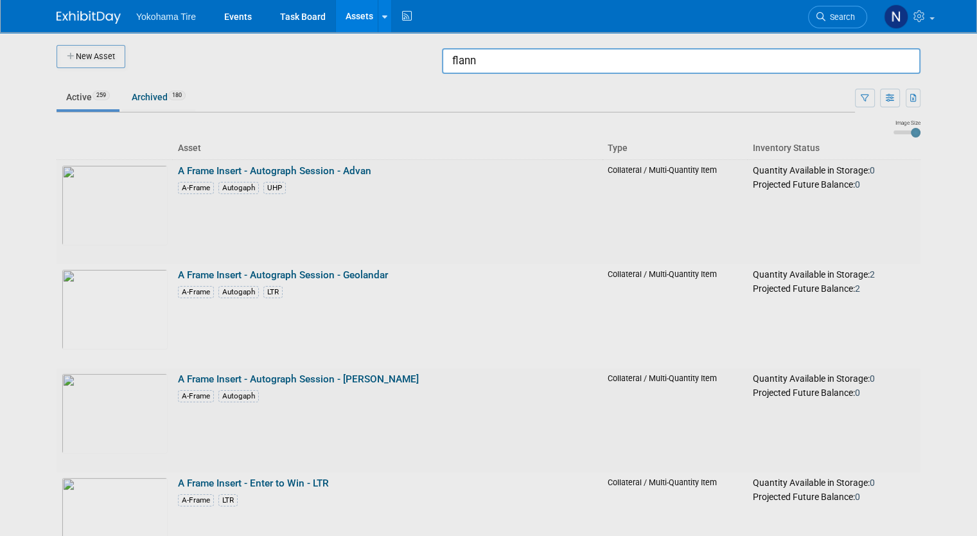
click at [489, 62] on div at bounding box center [489, 268] width 0 height 536
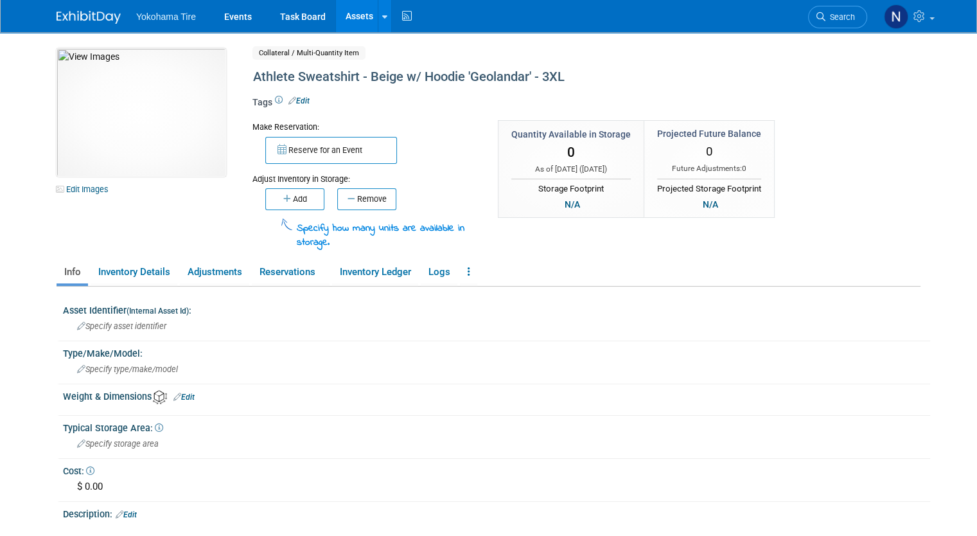
click at [787, 114] on div "Tags Edit" at bounding box center [538, 107] width 570 height 22
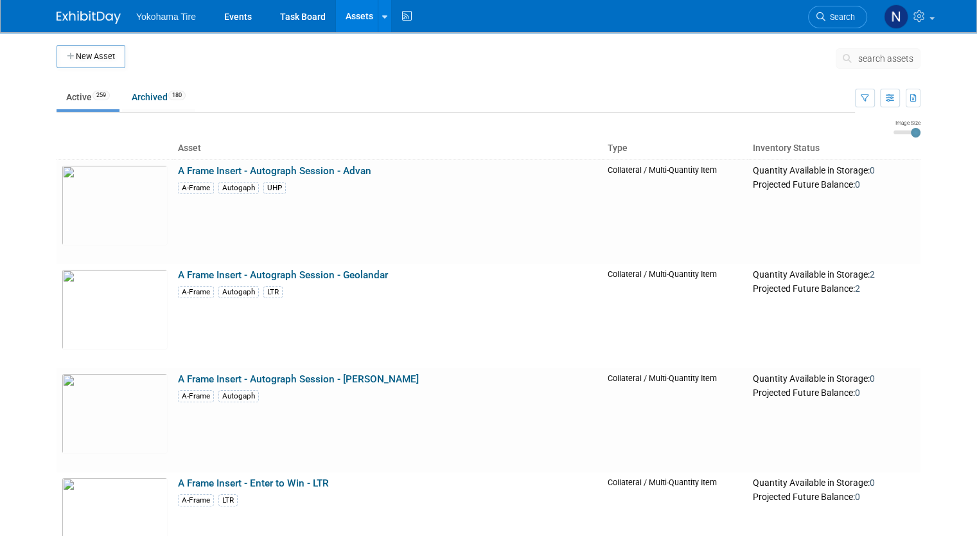
click at [80, 59] on button "New Asset" at bounding box center [91, 56] width 69 height 23
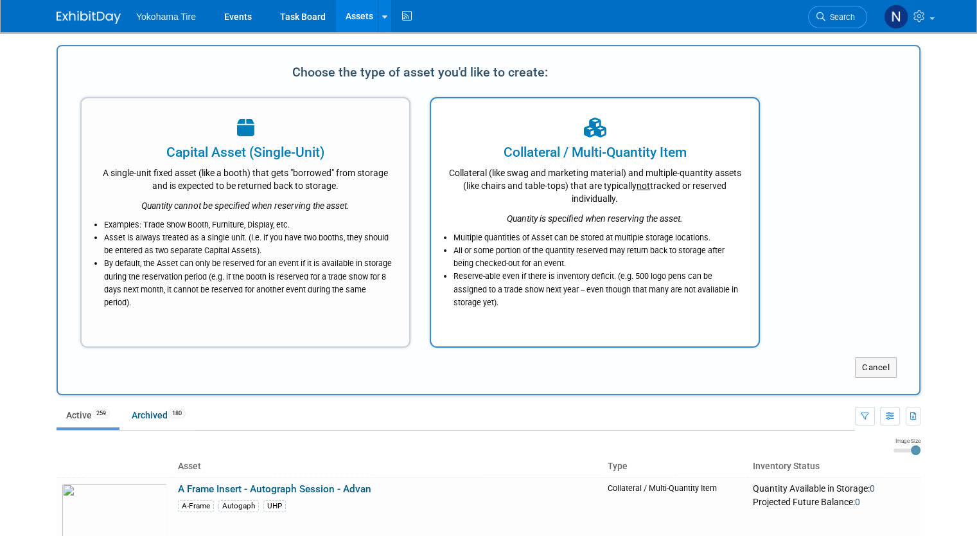
click at [715, 305] on div "Collateral / Multi-Quantity Item Collateral (like swag and marketing material) …" at bounding box center [595, 222] width 330 height 251
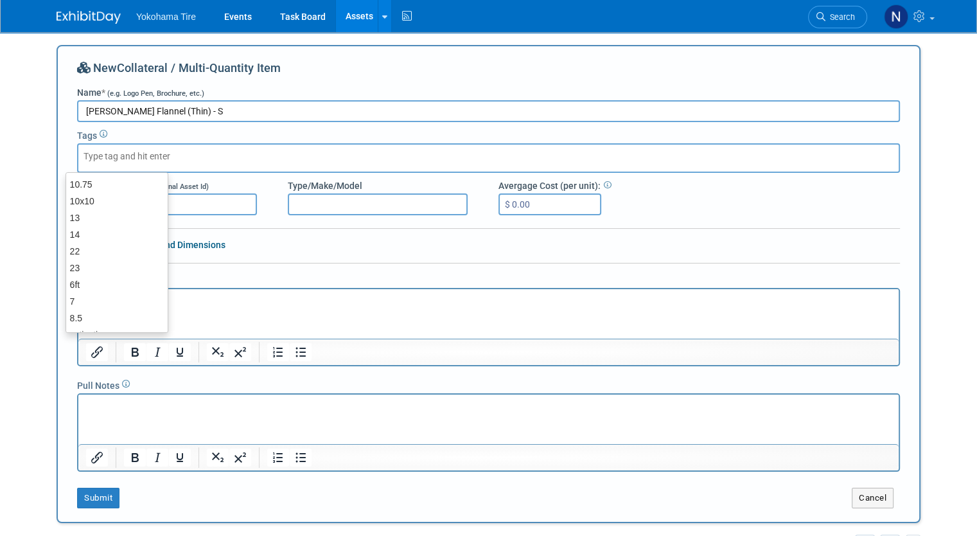
click at [253, 152] on div at bounding box center [488, 158] width 823 height 30
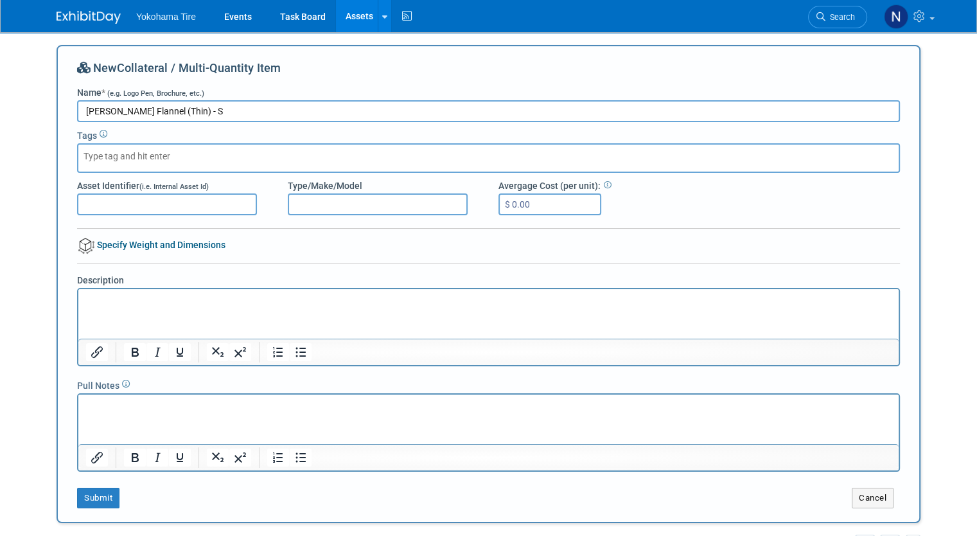
click at [28, 219] on body "Yokohama Tire Events Task Board Assets New Asset Search Assets Bulk Upload Asse…" at bounding box center [488, 268] width 977 height 536
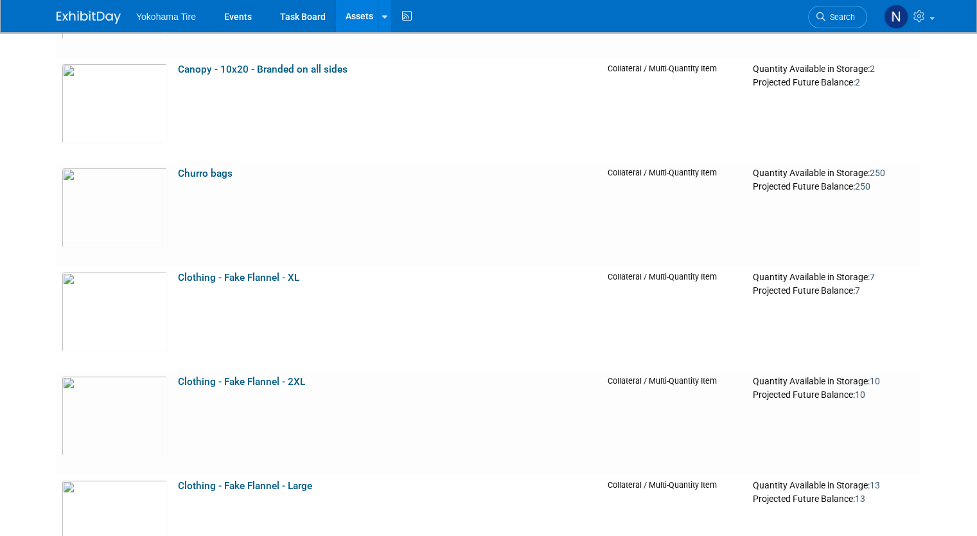
scroll to position [9895, 0]
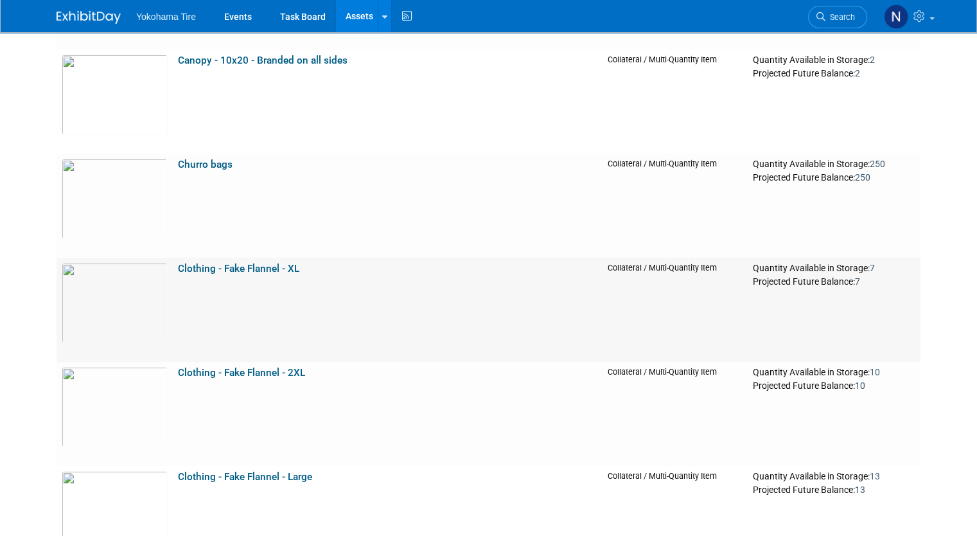
drag, startPoint x: 293, startPoint y: 265, endPoint x: 163, endPoint y: 263, distance: 129.8
click at [173, 263] on td "Clothing - Fake Flannel - XL" at bounding box center [388, 310] width 430 height 104
copy link "Clothing - Fake Flannel - XL"
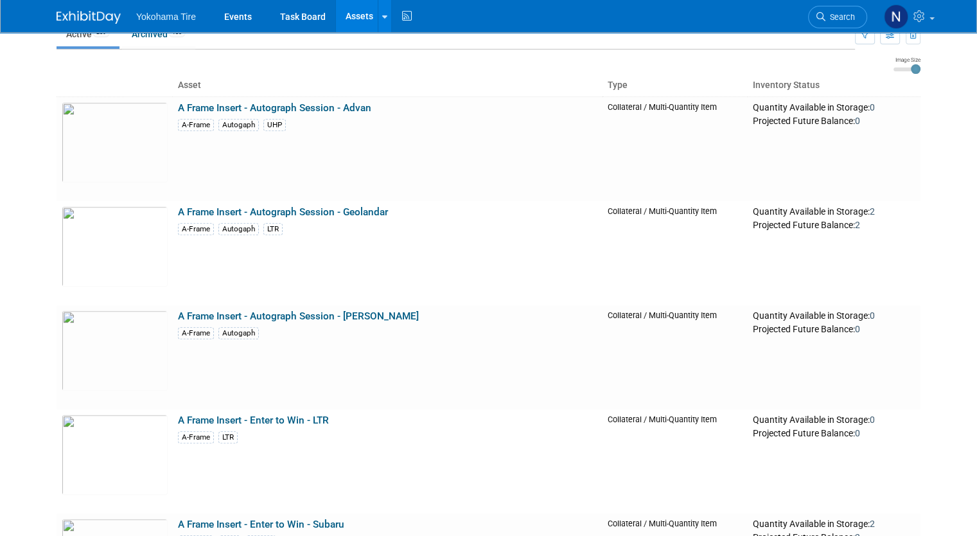
scroll to position [0, 0]
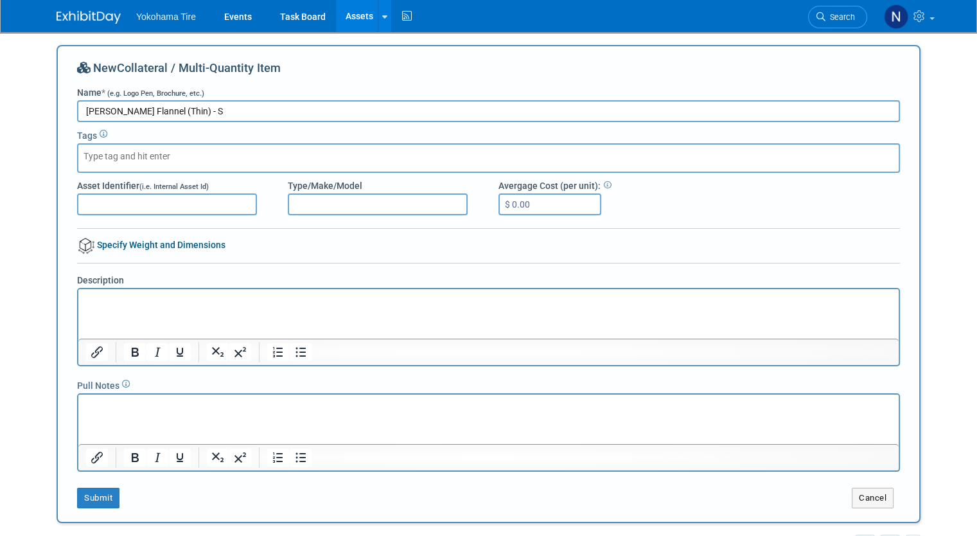
drag, startPoint x: 197, startPoint y: 106, endPoint x: 60, endPoint y: 100, distance: 137.0
click at [67, 100] on div "Burnside Flannel (Thin) - S" at bounding box center [488, 111] width 842 height 22
paste input "Clothing - Fake Flannel - XL"
click at [165, 111] on input "Clothing - Fake Flannel - XL" at bounding box center [488, 111] width 823 height 22
click at [221, 110] on input "Clothing - Fake Flannel (Thin) - XL" at bounding box center [488, 111] width 823 height 22
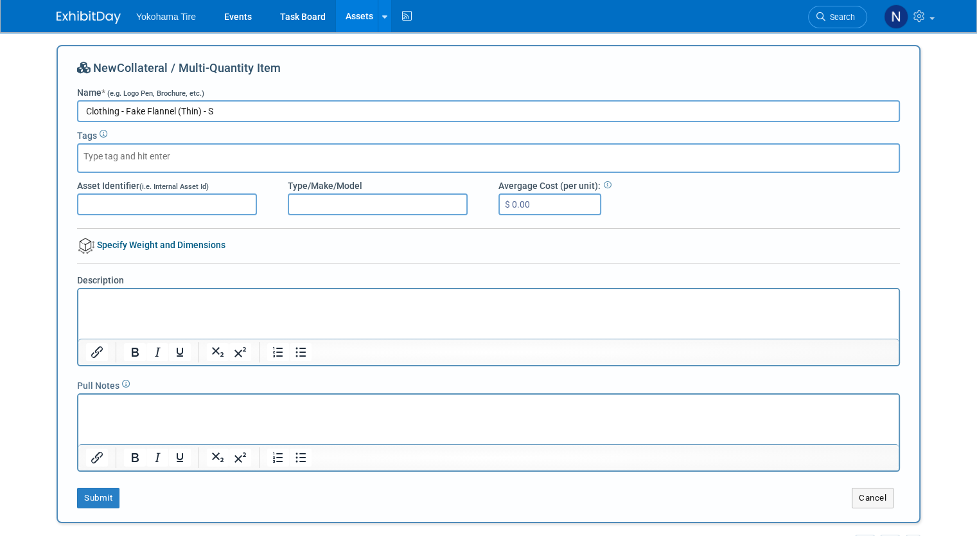
scroll to position [4, 0]
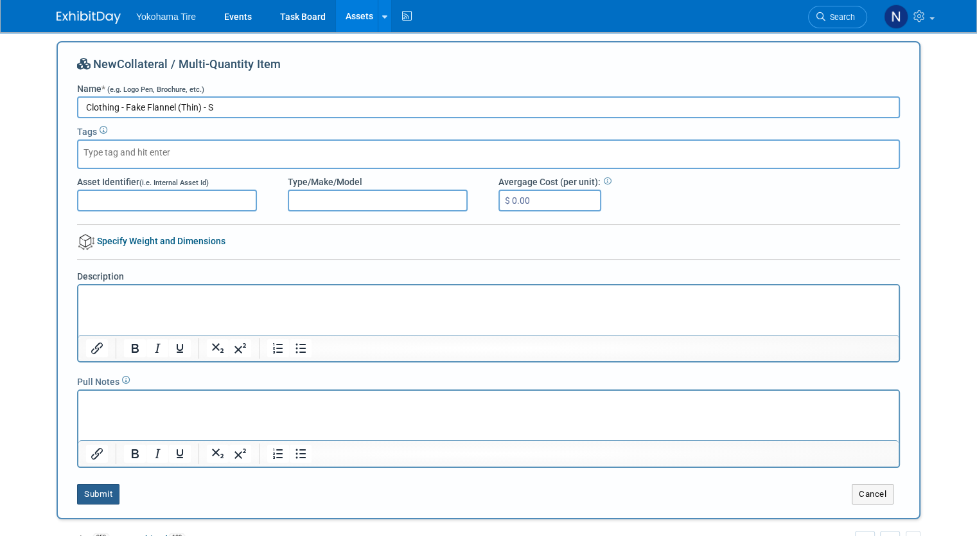
type input "Clothing - Fake Flannel (Thin) - S"
click at [81, 491] on button "Submit" at bounding box center [98, 494] width 42 height 21
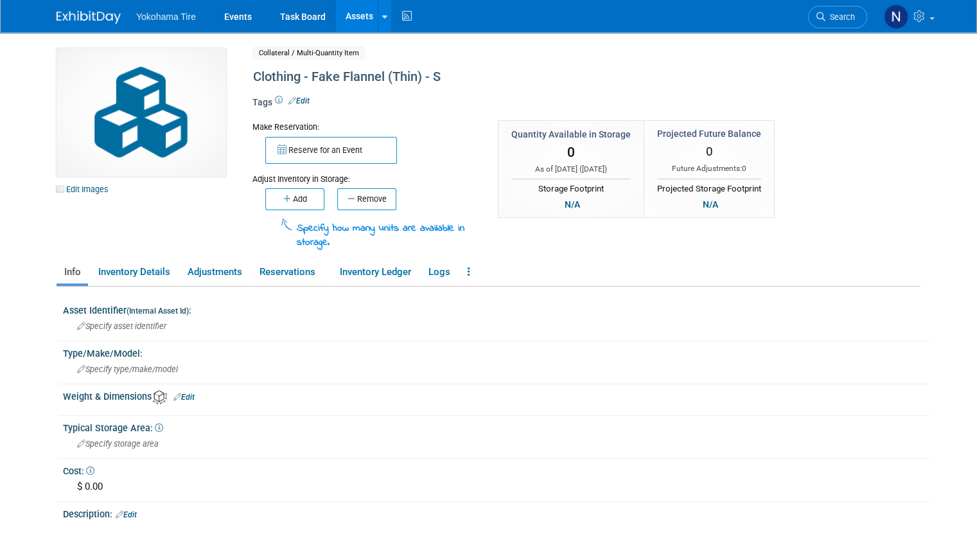
click at [81, 491] on div "$ 0.00" at bounding box center [497, 487] width 848 height 20
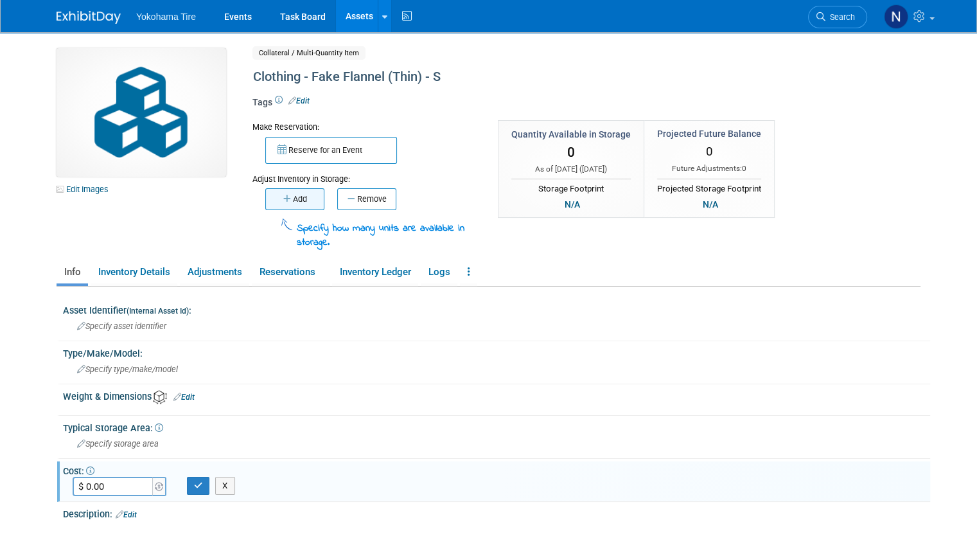
click at [296, 200] on button "Add" at bounding box center [294, 199] width 59 height 22
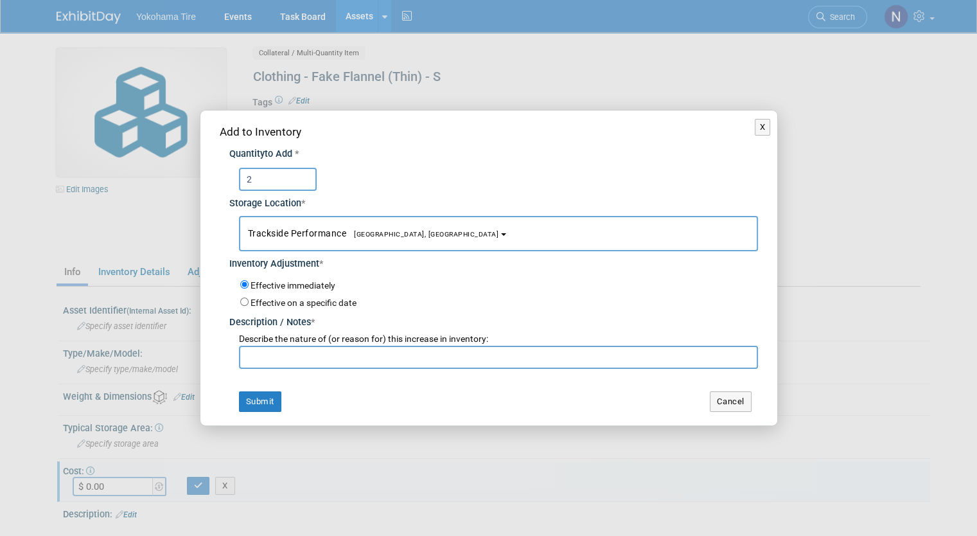
type input "2"
click at [293, 358] on input "text" at bounding box center [498, 357] width 519 height 23
drag, startPoint x: 374, startPoint y: 355, endPoint x: 208, endPoint y: 360, distance: 166.5
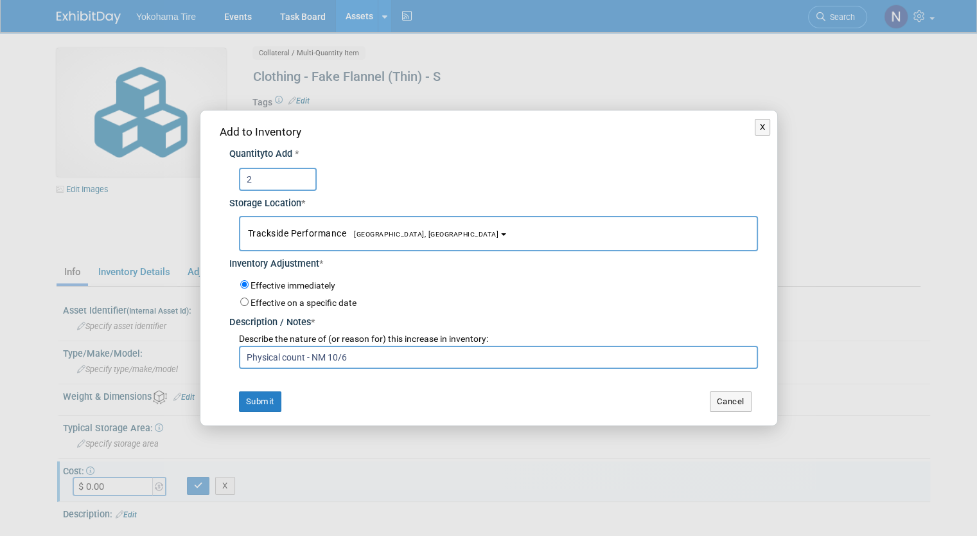
click at [208, 360] on div "Add to Inventory Quantity to Add * 2 Storage Location * Trackside Performance<s…" at bounding box center [488, 268] width 577 height 314
type input "Physical count - NM 10/6"
click at [317, 402] on td "Submit" at bounding box center [348, 401] width 257 height 21
click at [265, 396] on button "Submit" at bounding box center [260, 401] width 42 height 21
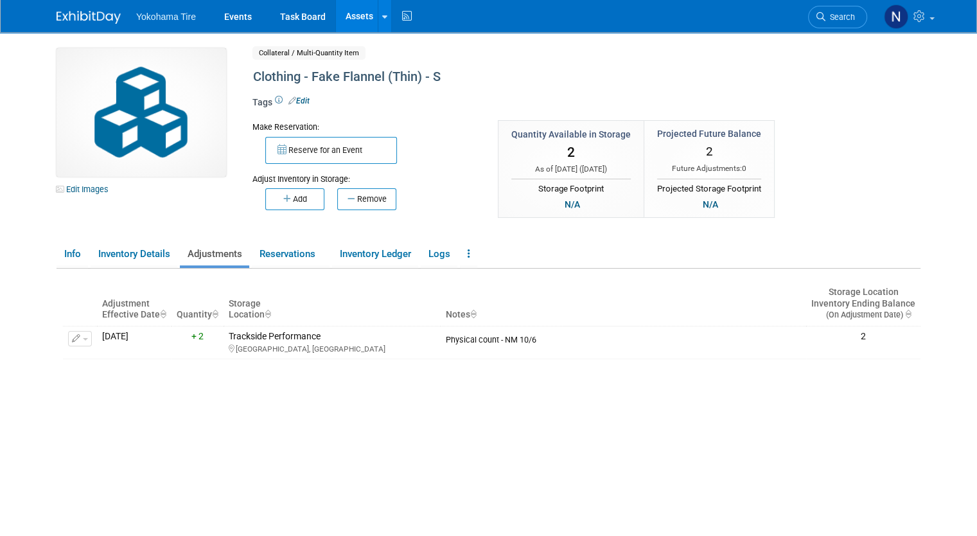
click at [193, 142] on img at bounding box center [142, 112] width 170 height 129
drag, startPoint x: 193, startPoint y: 142, endPoint x: 183, endPoint y: 95, distance: 47.9
click at [183, 95] on img at bounding box center [142, 112] width 170 height 129
click at [72, 341] on icon "button" at bounding box center [76, 339] width 9 height 8
click at [113, 386] on button "Delete Adjustment" at bounding box center [126, 379] width 103 height 17
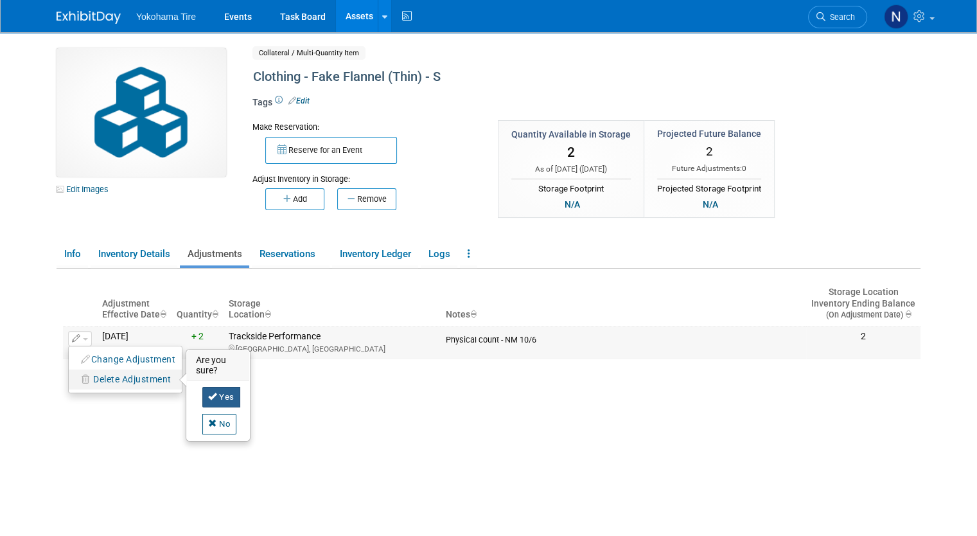
click at [206, 389] on link "Yes" at bounding box center [221, 397] width 38 height 21
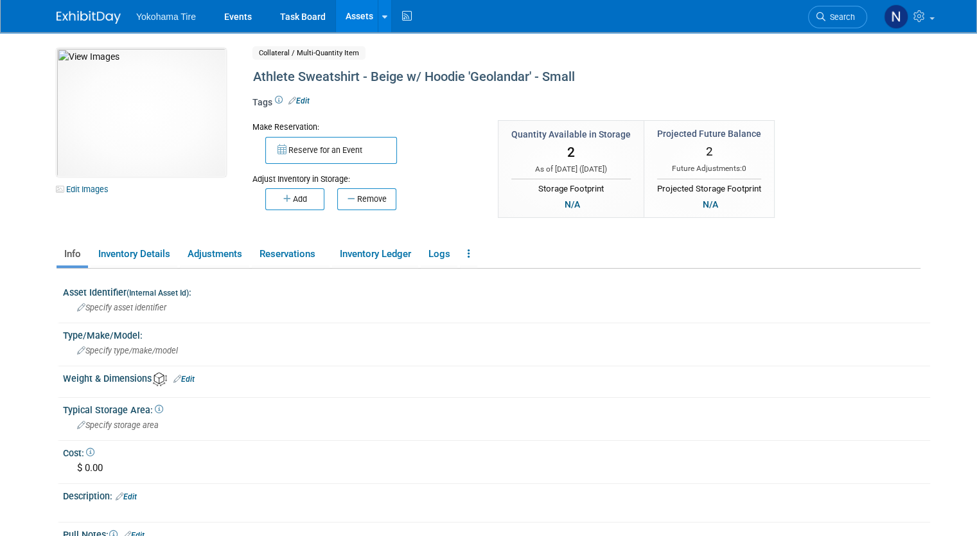
click at [355, 24] on link "Assets" at bounding box center [359, 16] width 47 height 32
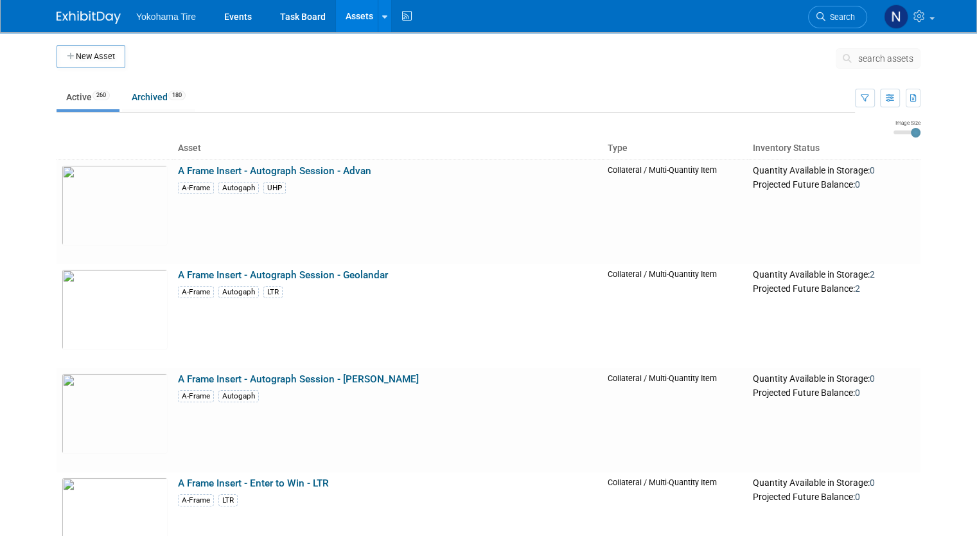
click at [896, 64] on button "search assets" at bounding box center [878, 58] width 85 height 21
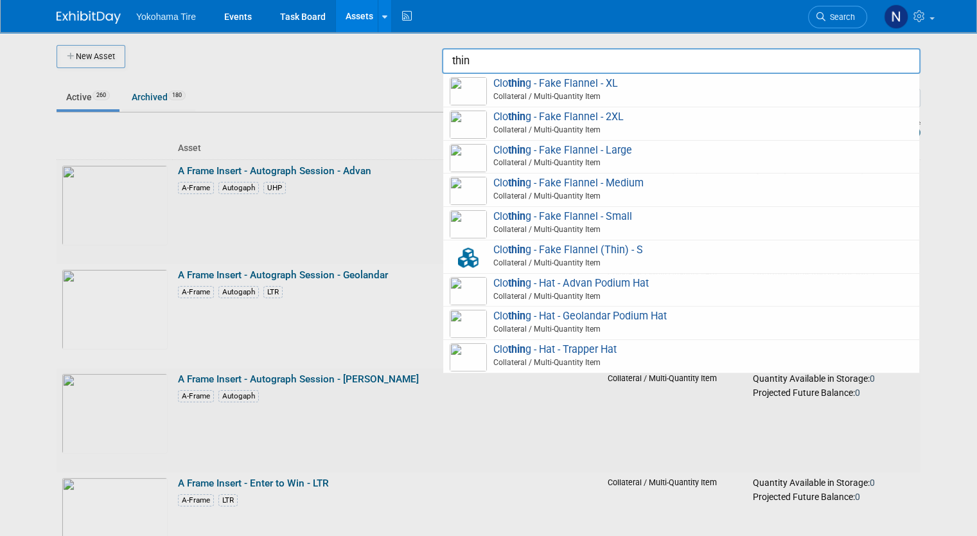
type input "thin"
click at [489, 59] on div at bounding box center [489, 268] width 0 height 536
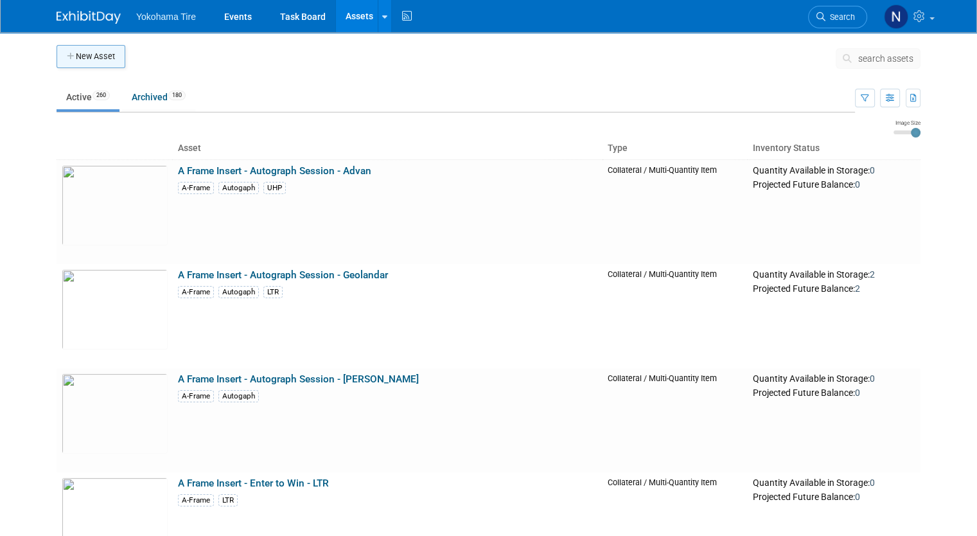
click at [85, 57] on button "New Asset" at bounding box center [91, 56] width 69 height 23
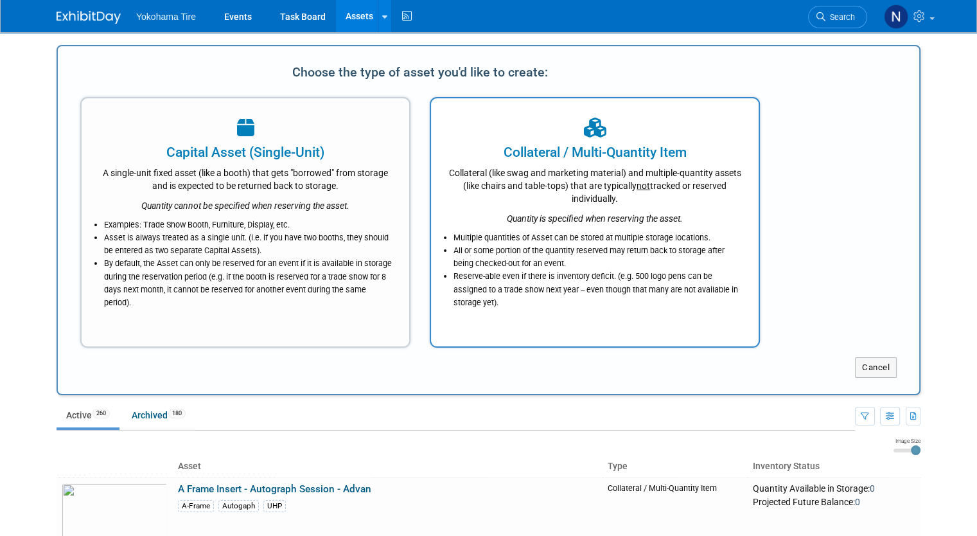
click at [555, 199] on div "Collateral (like swag and marketing material) and multiple-quantity assets (lik…" at bounding box center [595, 183] width 296 height 43
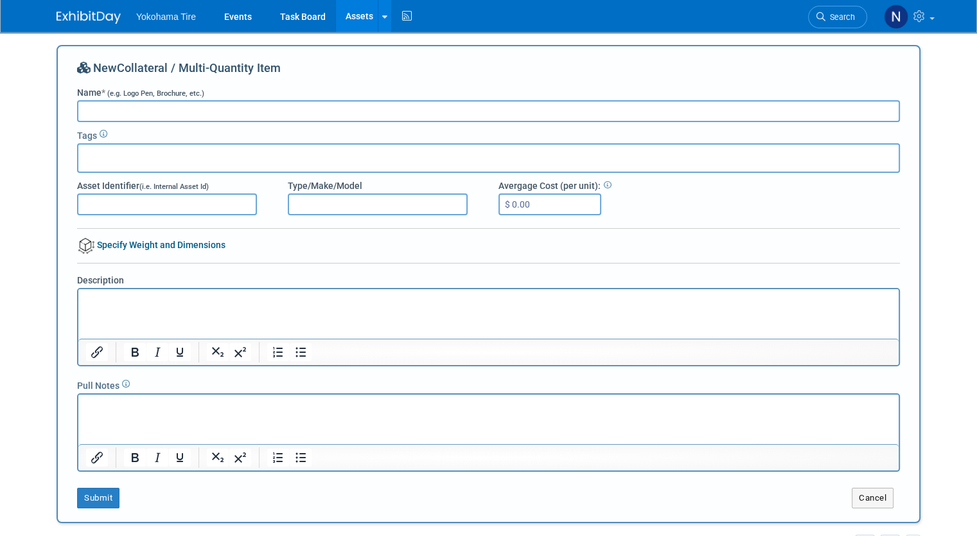
type input "F"
type input "Clothing - Fake Flannel (Thin) - M"
click at [93, 497] on button "Submit" at bounding box center [98, 498] width 42 height 21
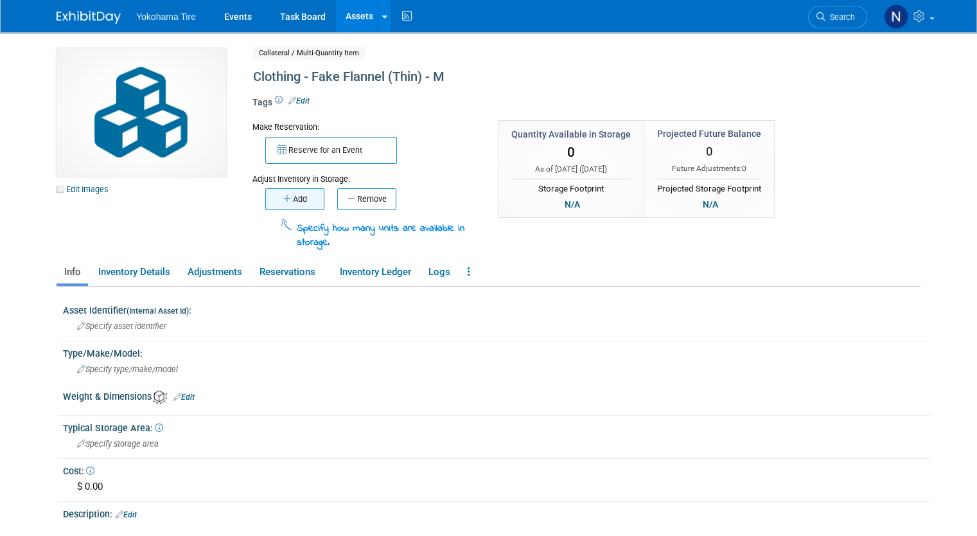
click at [298, 201] on button "Add" at bounding box center [294, 199] width 59 height 22
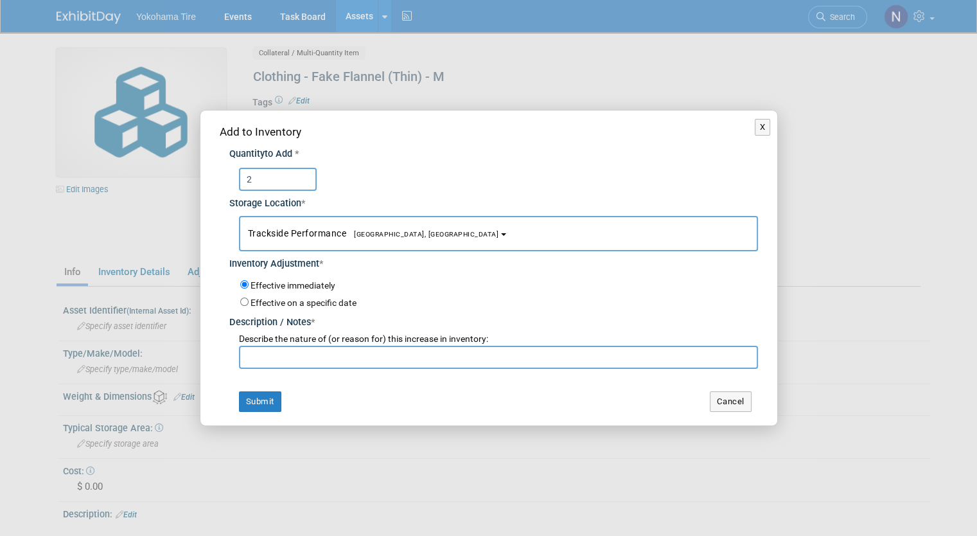
type input "2"
click at [325, 353] on input "text" at bounding box center [498, 357] width 519 height 23
paste input "Physical count - NM 10/6"
type input "Physical count - NM 10/6"
click at [257, 402] on button "Submit" at bounding box center [260, 401] width 42 height 21
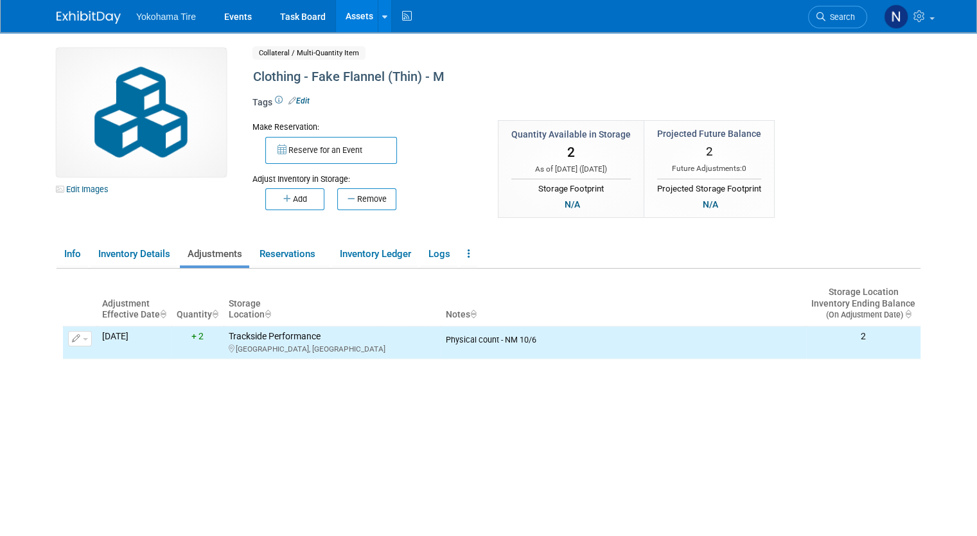
click at [341, 17] on link "Assets" at bounding box center [359, 16] width 47 height 32
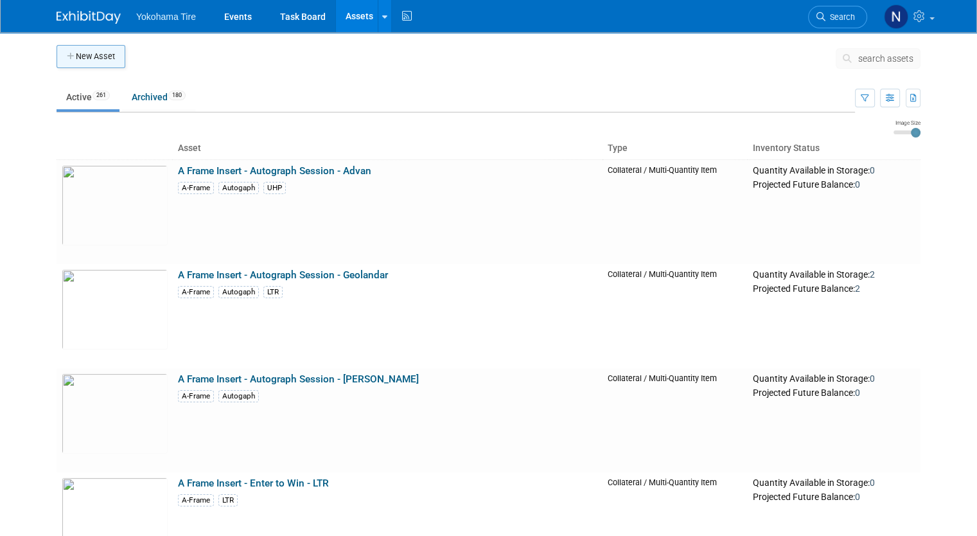
click at [102, 62] on button "New Asset" at bounding box center [91, 56] width 69 height 23
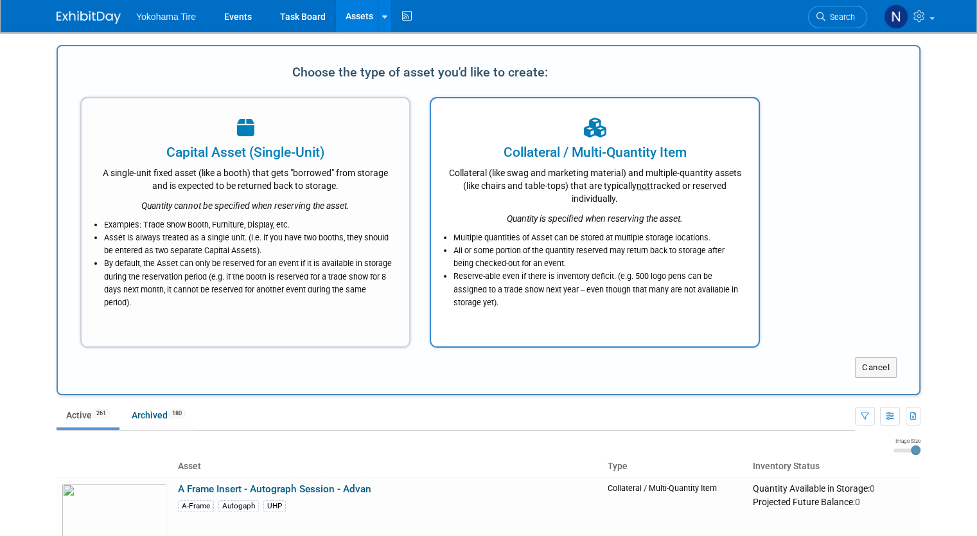
click at [565, 197] on div "Collateral (like swag and marketing material) and multiple-quantity assets (lik…" at bounding box center [595, 183] width 296 height 43
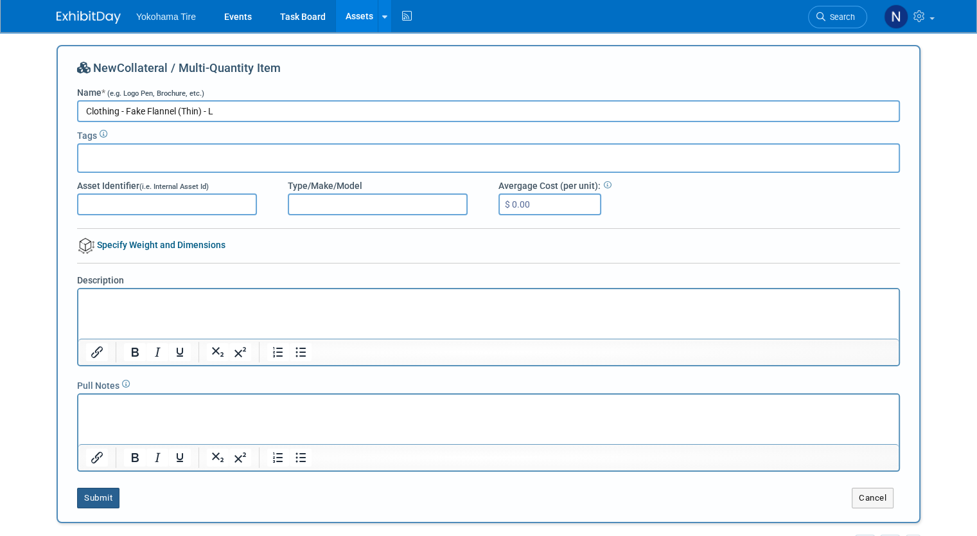
type input "Clothing - Fake Flannel (Thin) - L"
click at [85, 503] on button "Submit" at bounding box center [98, 498] width 42 height 21
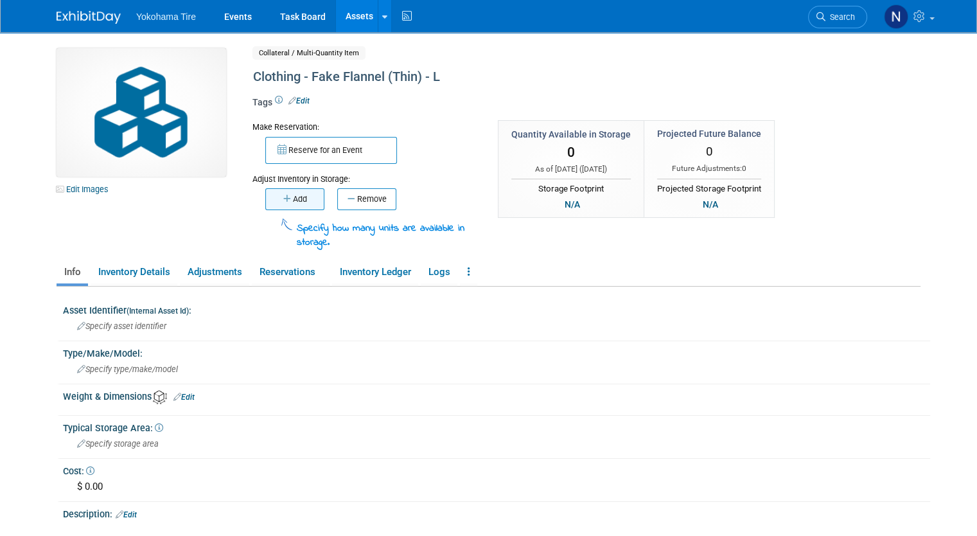
click at [292, 209] on button "Add" at bounding box center [294, 199] width 59 height 22
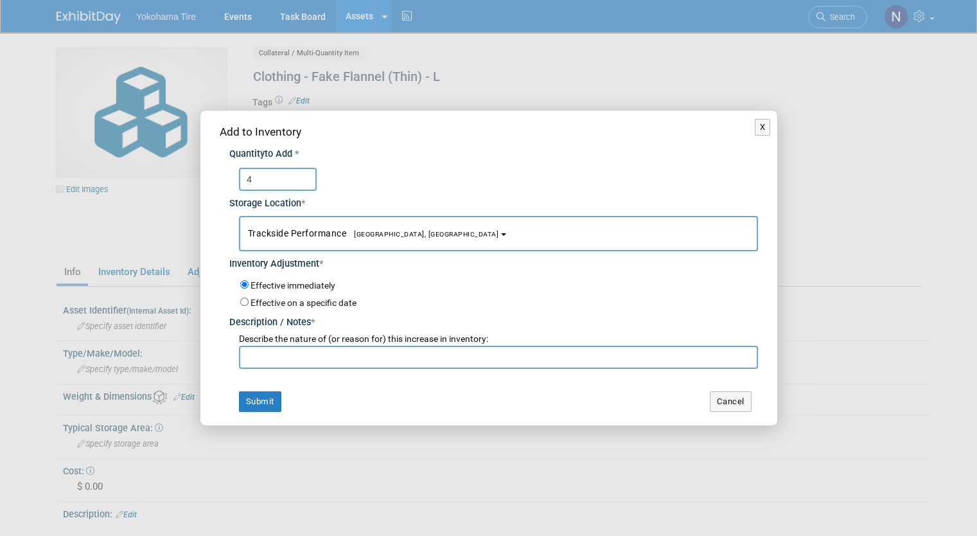
type input "4"
click at [287, 362] on input "text" at bounding box center [498, 357] width 519 height 23
paste input "Physical count - NM 10/6"
type input "Physical count - NM 10/6"
click at [265, 400] on button "Submit" at bounding box center [260, 401] width 42 height 21
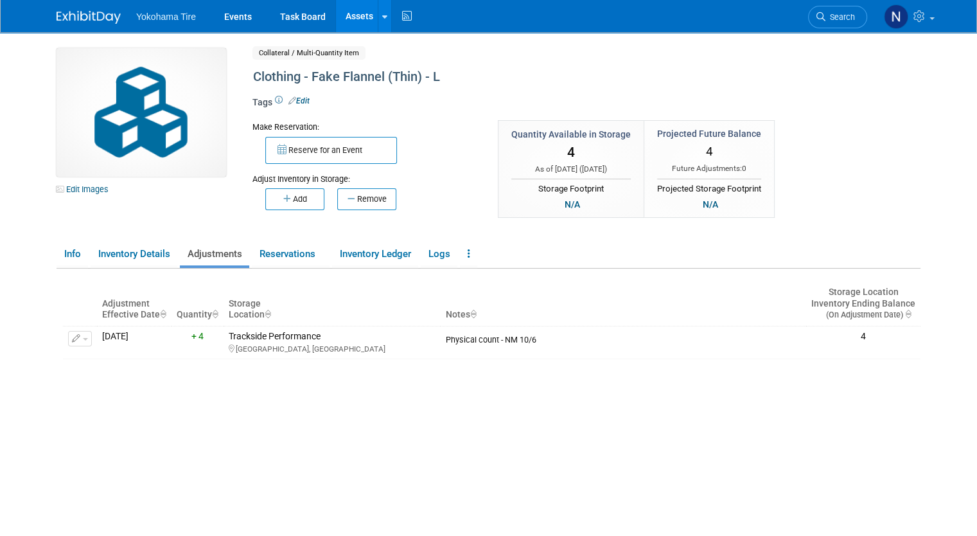
click at [336, 19] on link "Assets" at bounding box center [359, 16] width 47 height 32
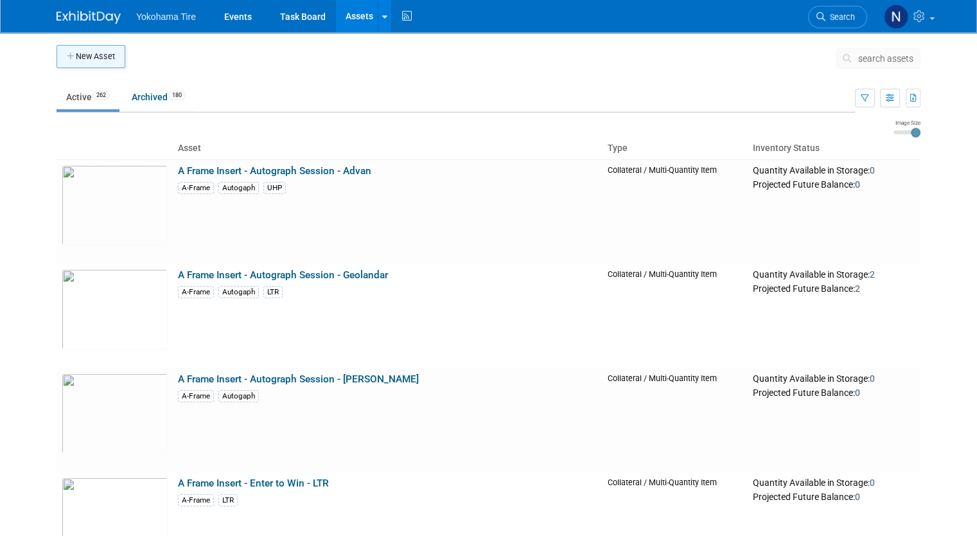
click at [82, 61] on button "New Asset" at bounding box center [91, 56] width 69 height 23
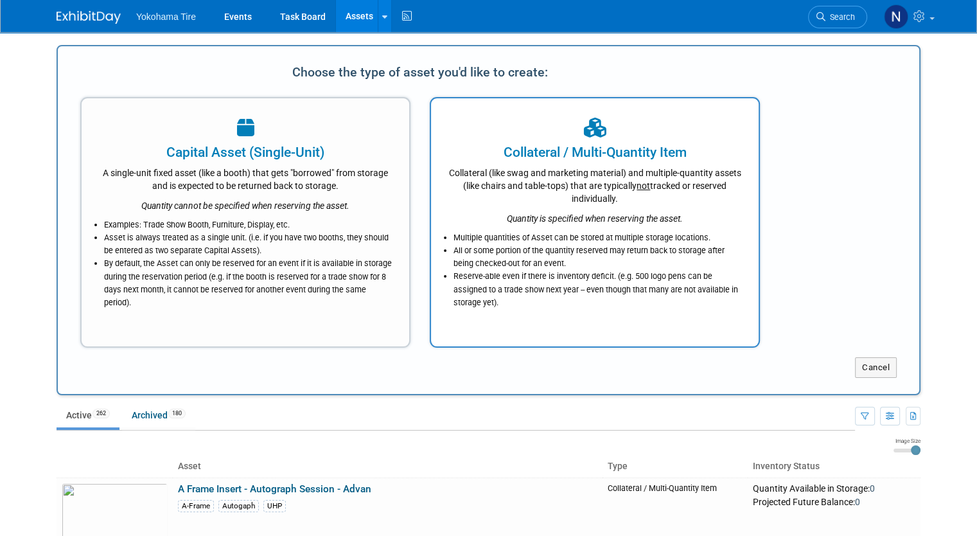
click at [564, 175] on div "Collateral (like swag and marketing material) and multiple-quantity assets (lik…" at bounding box center [595, 183] width 296 height 43
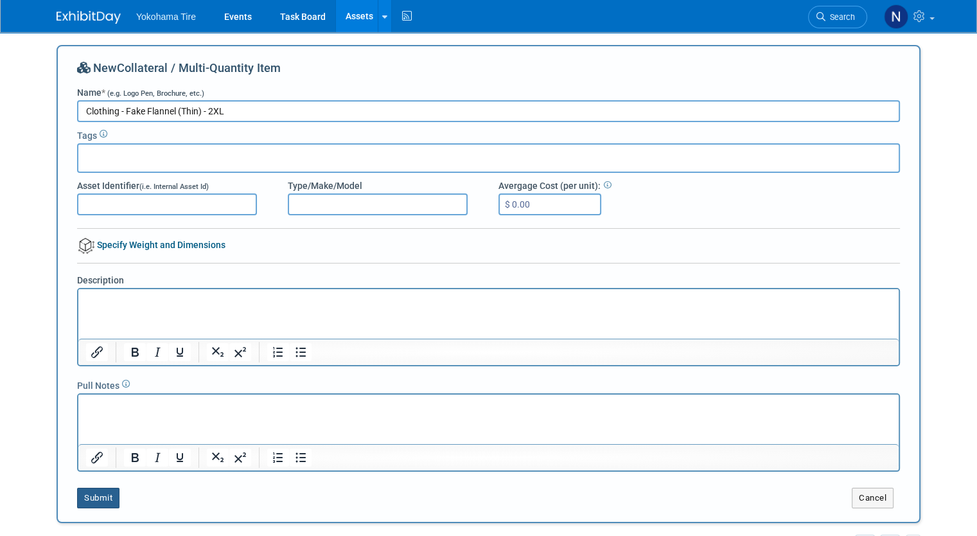
type input "Clothing - Fake Flannel (Thin) - 2XL"
click at [91, 497] on button "Submit" at bounding box center [98, 498] width 42 height 21
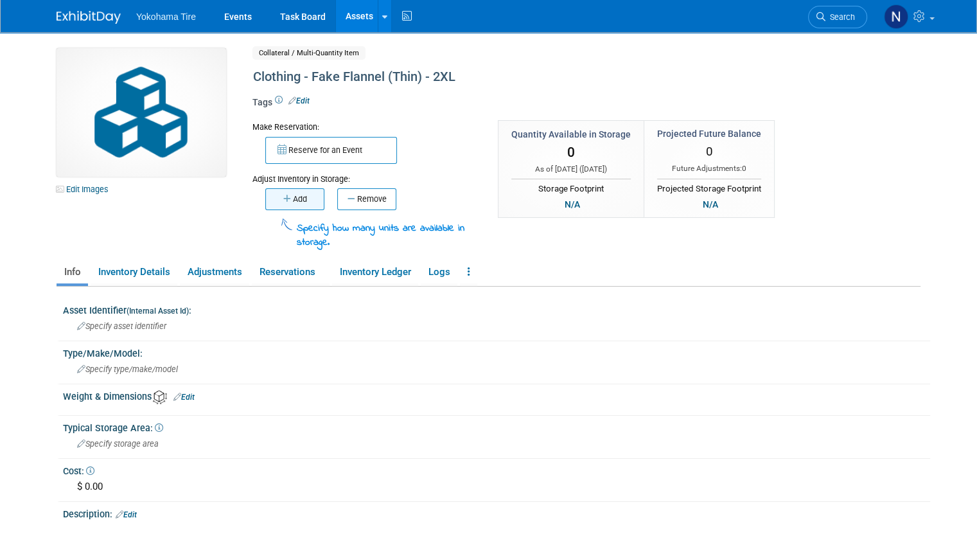
click at [283, 196] on icon "button" at bounding box center [288, 199] width 10 height 8
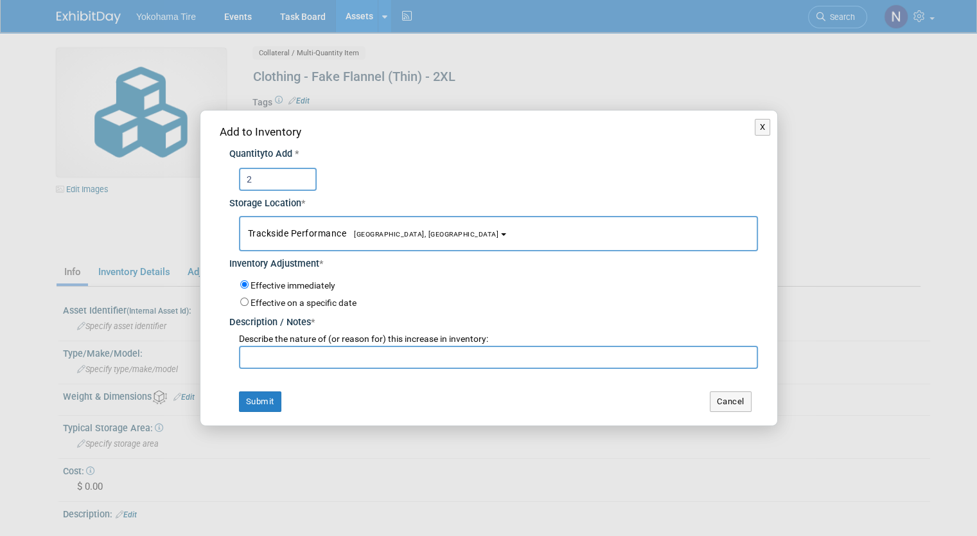
type input "2"
click at [304, 362] on input "text" at bounding box center [498, 357] width 519 height 23
paste input "Physical count - NM 10/6"
type input "Physical count - NM 10/6"
click at [273, 391] on button "Submit" at bounding box center [260, 401] width 42 height 21
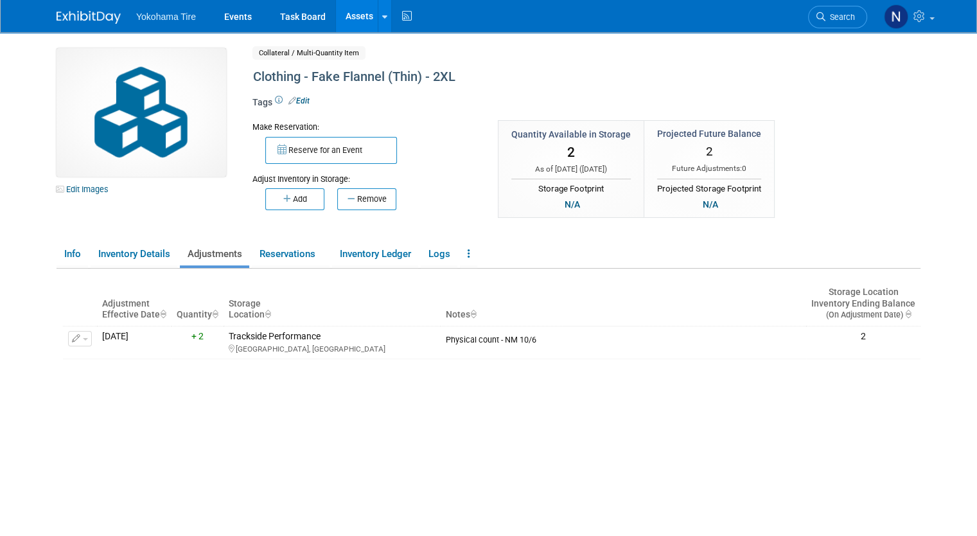
click at [347, 21] on link "Assets" at bounding box center [359, 16] width 47 height 32
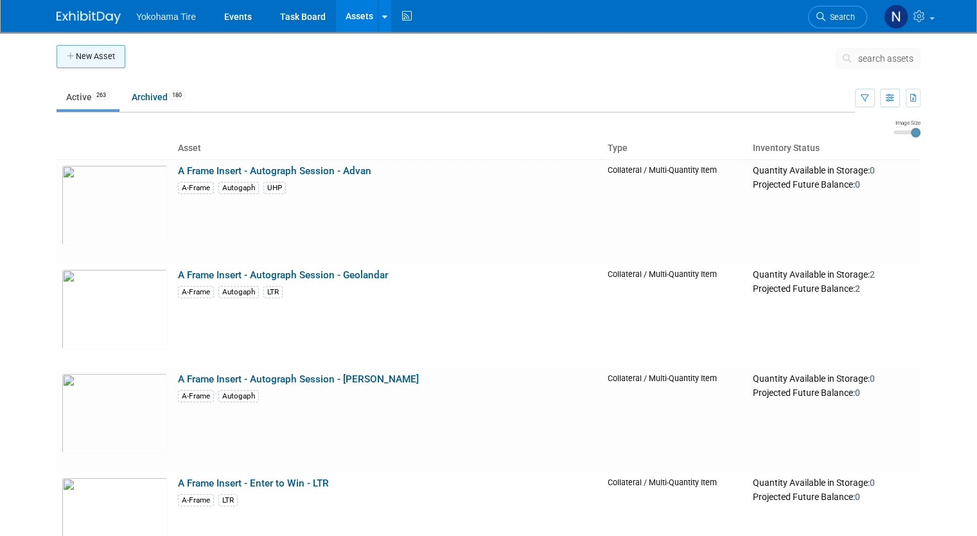
click at [93, 62] on button "New Asset" at bounding box center [91, 56] width 69 height 23
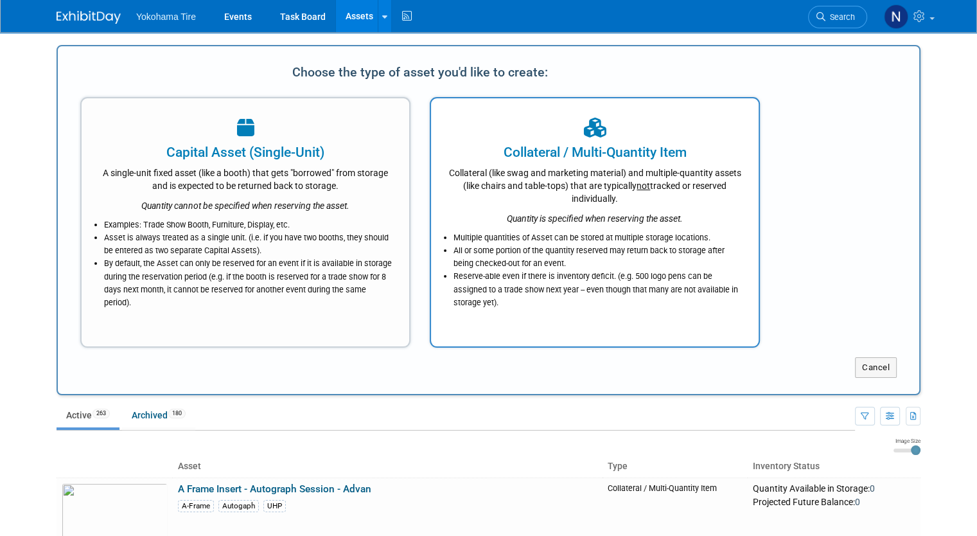
click at [510, 184] on div "Collateral (like swag and marketing material) and multiple-quantity assets (lik…" at bounding box center [595, 183] width 296 height 43
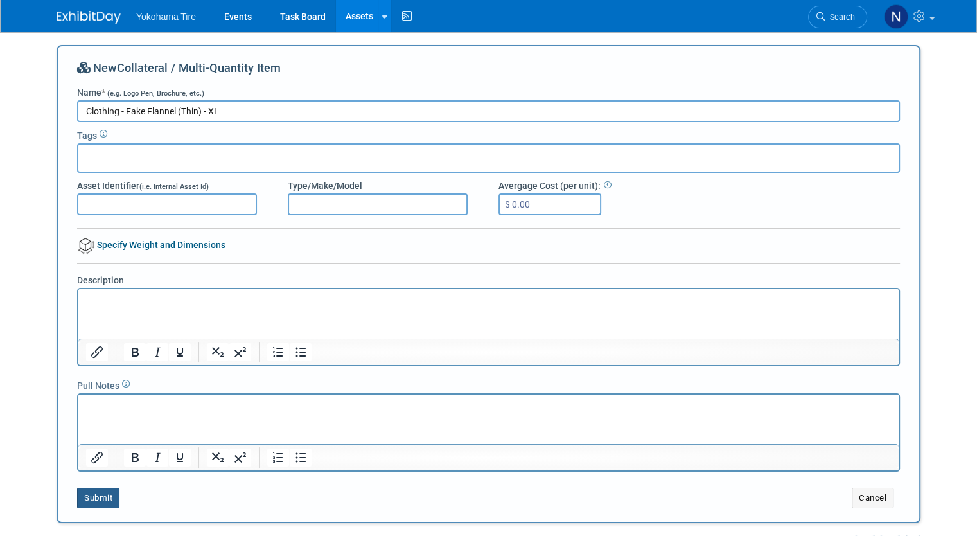
type input "Clothing - Fake Flannel (Thin) - XL"
click at [95, 490] on button "Submit" at bounding box center [98, 498] width 42 height 21
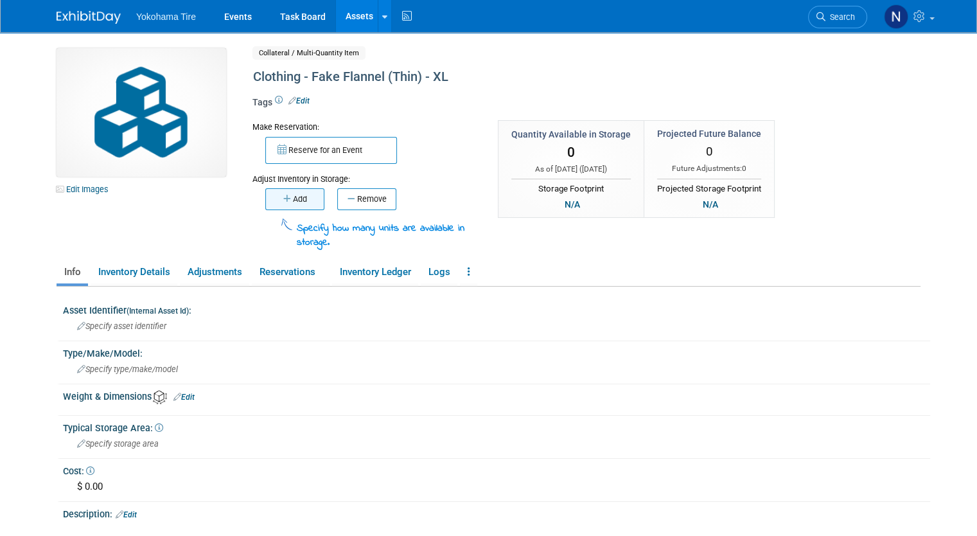
click at [285, 204] on button "Add" at bounding box center [294, 199] width 59 height 22
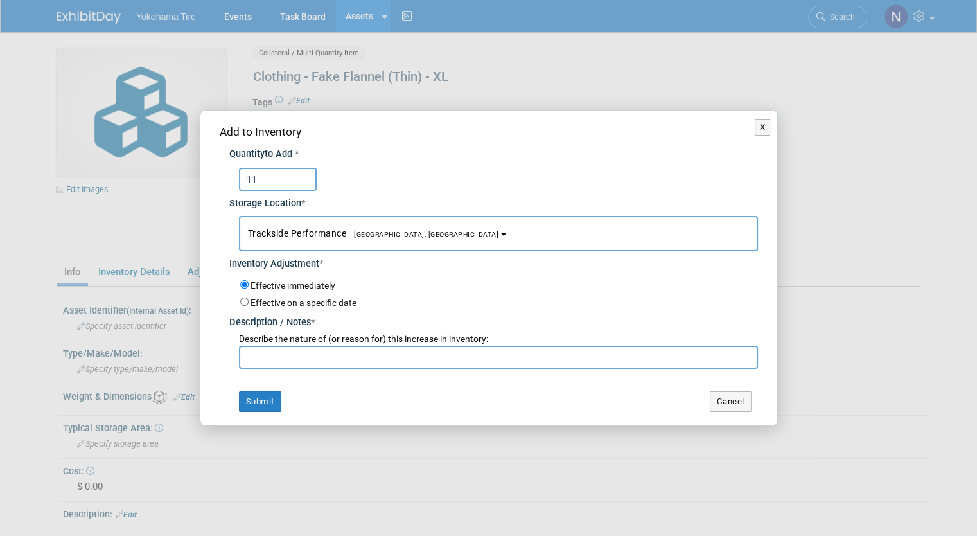
type input "11"
click at [308, 354] on input "text" at bounding box center [498, 357] width 519 height 23
paste input "Physical count - NM 10/6"
type input "Physical count - NM 10/6"
click at [264, 400] on button "Submit" at bounding box center [260, 401] width 42 height 21
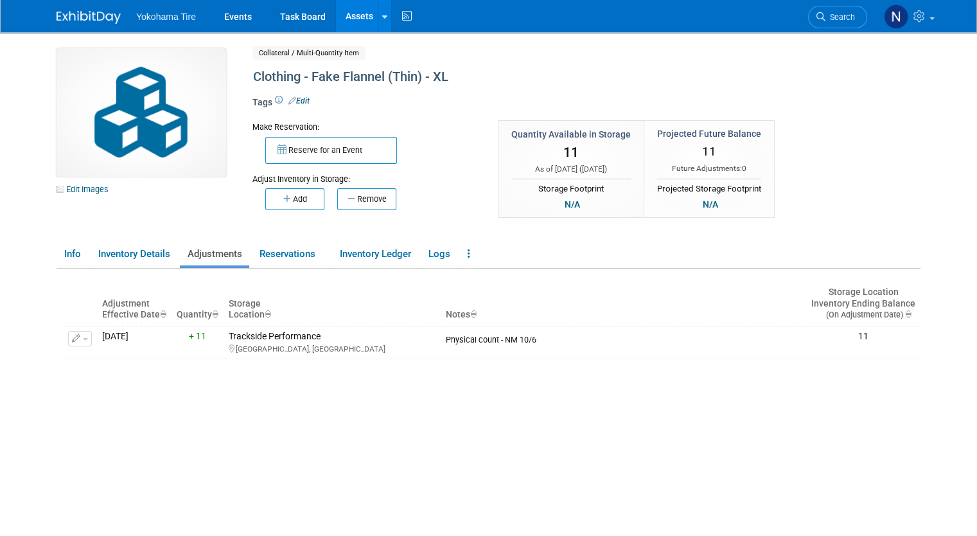
click at [336, 13] on link "Assets" at bounding box center [359, 16] width 47 height 32
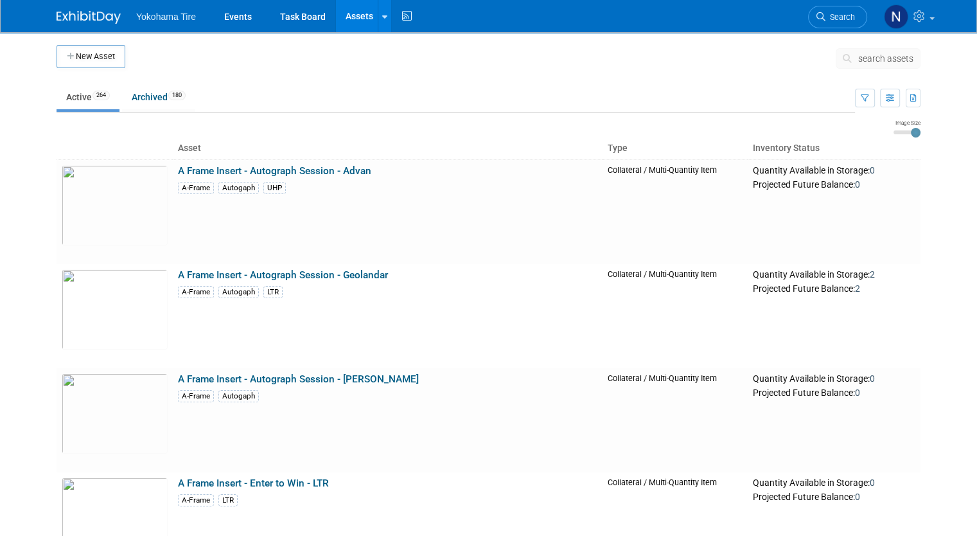
click at [891, 58] on span "search assets" at bounding box center [886, 58] width 55 height 10
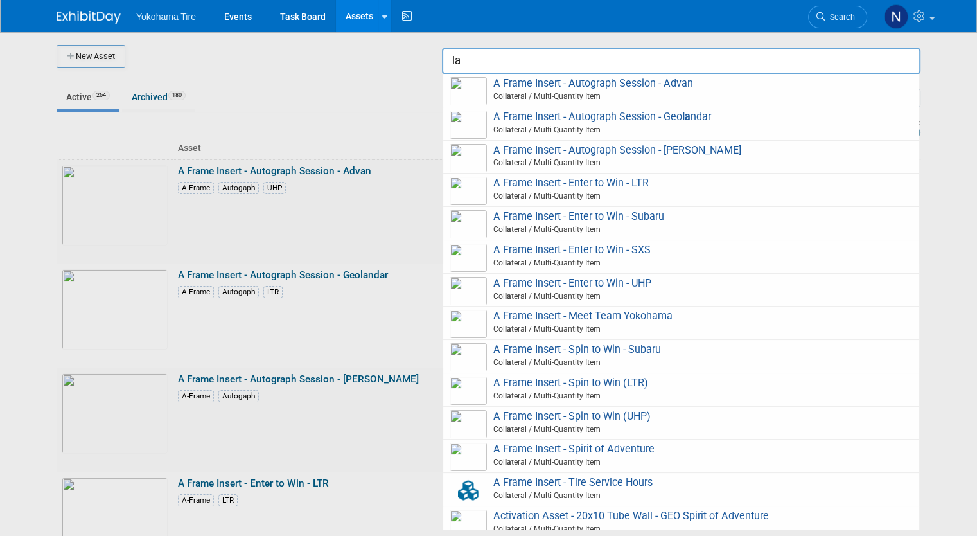
type input "l"
